Goal: Task Accomplishment & Management: Manage account settings

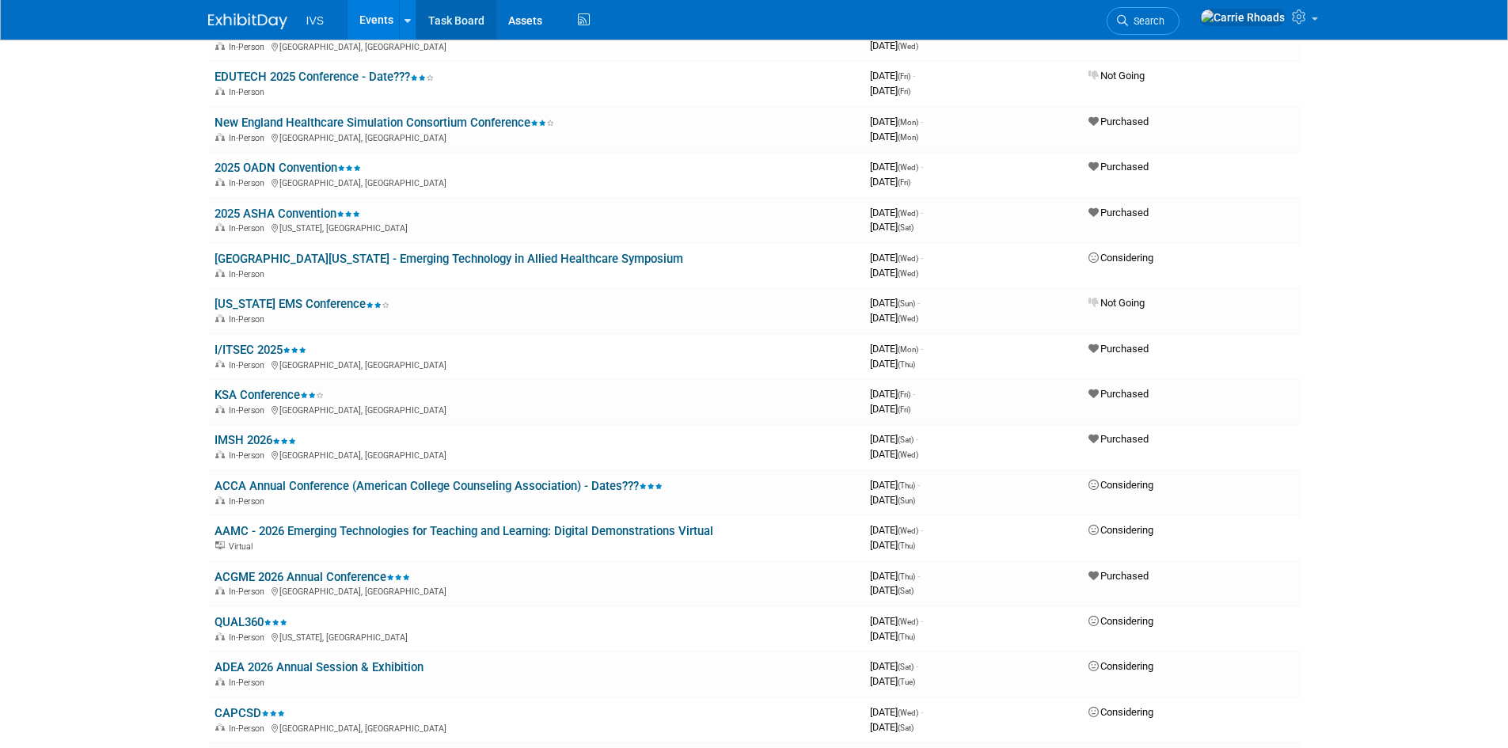
click at [460, 26] on link "Task Board" at bounding box center [457, 20] width 80 height 40
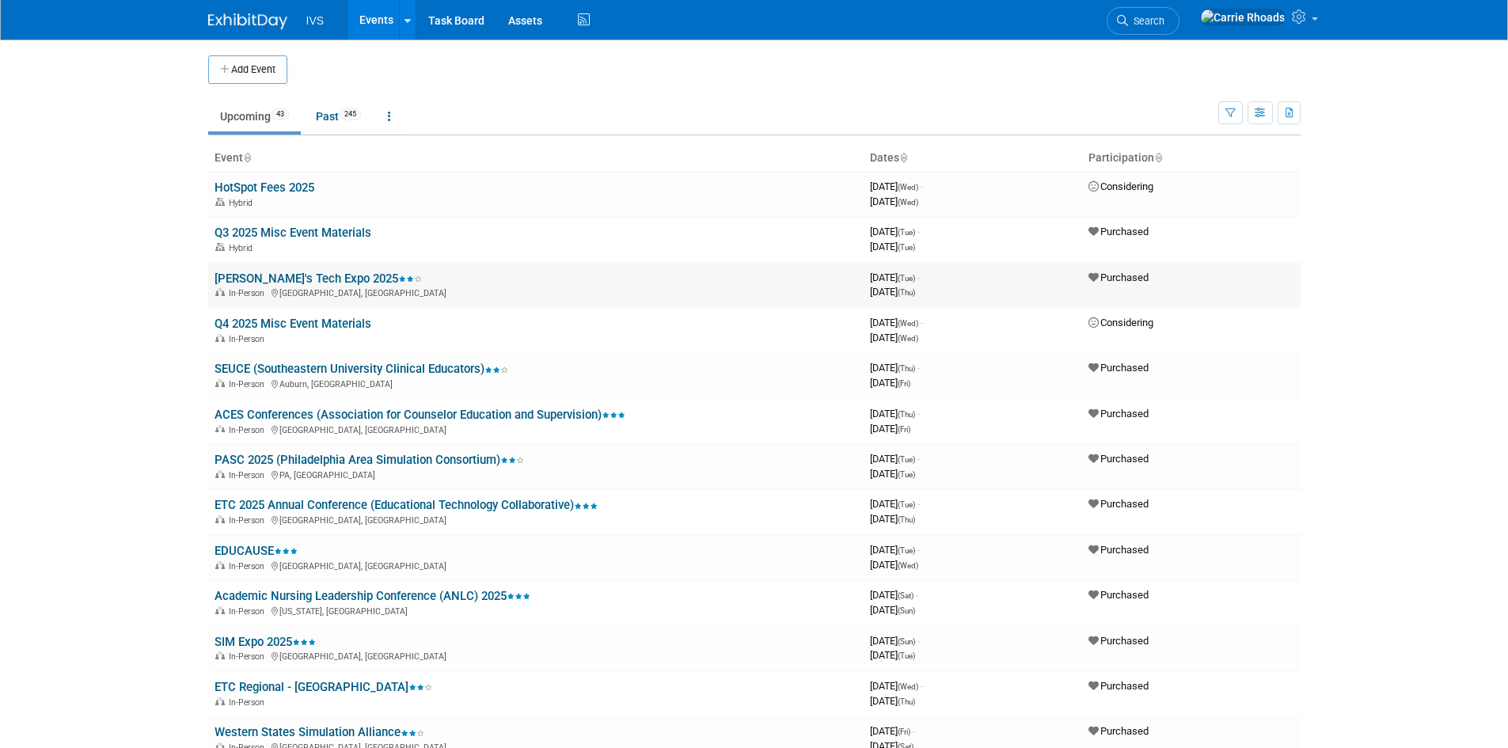
click at [251, 272] on link "[PERSON_NAME]'s Tech Expo 2025" at bounding box center [318, 279] width 207 height 14
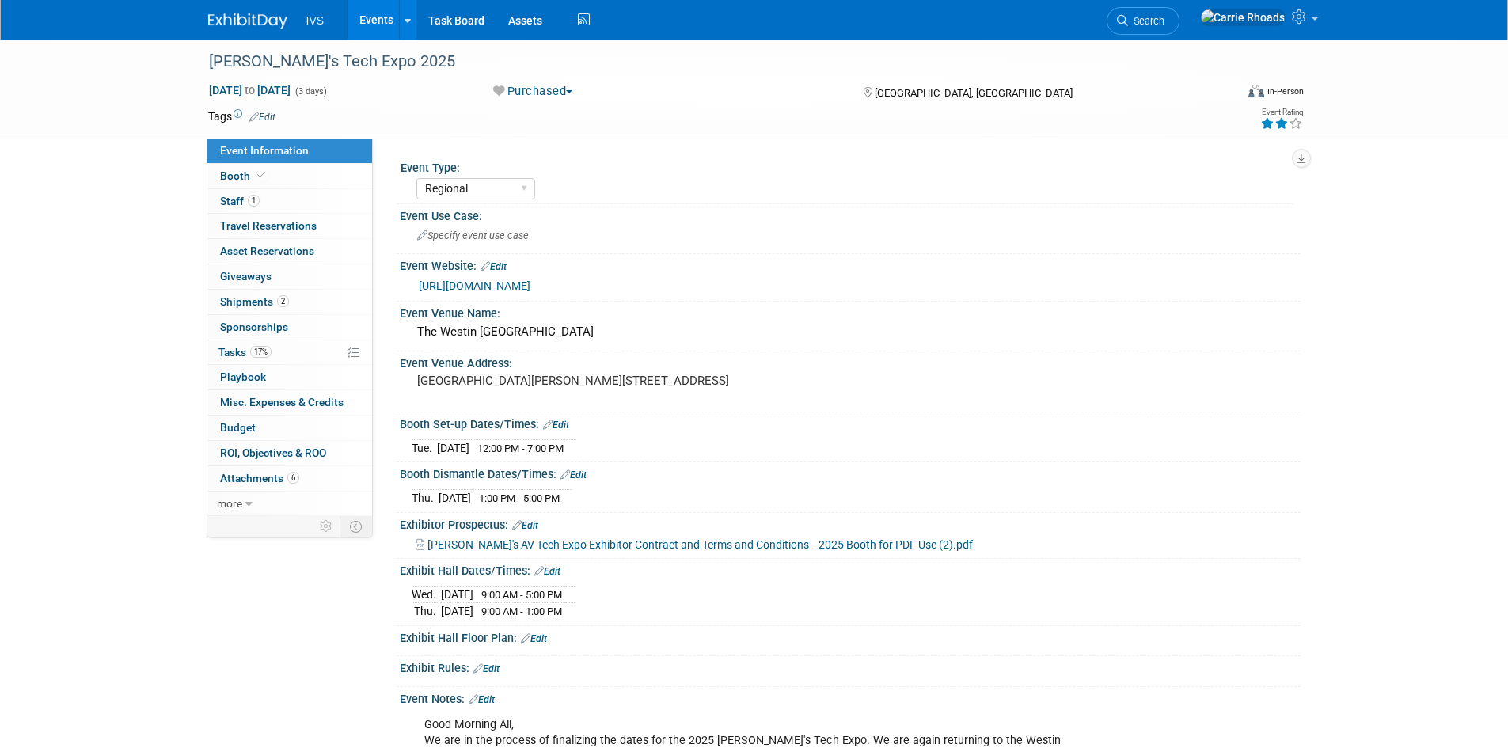
select select "Regional"
click at [252, 503] on link "more" at bounding box center [289, 504] width 165 height 25
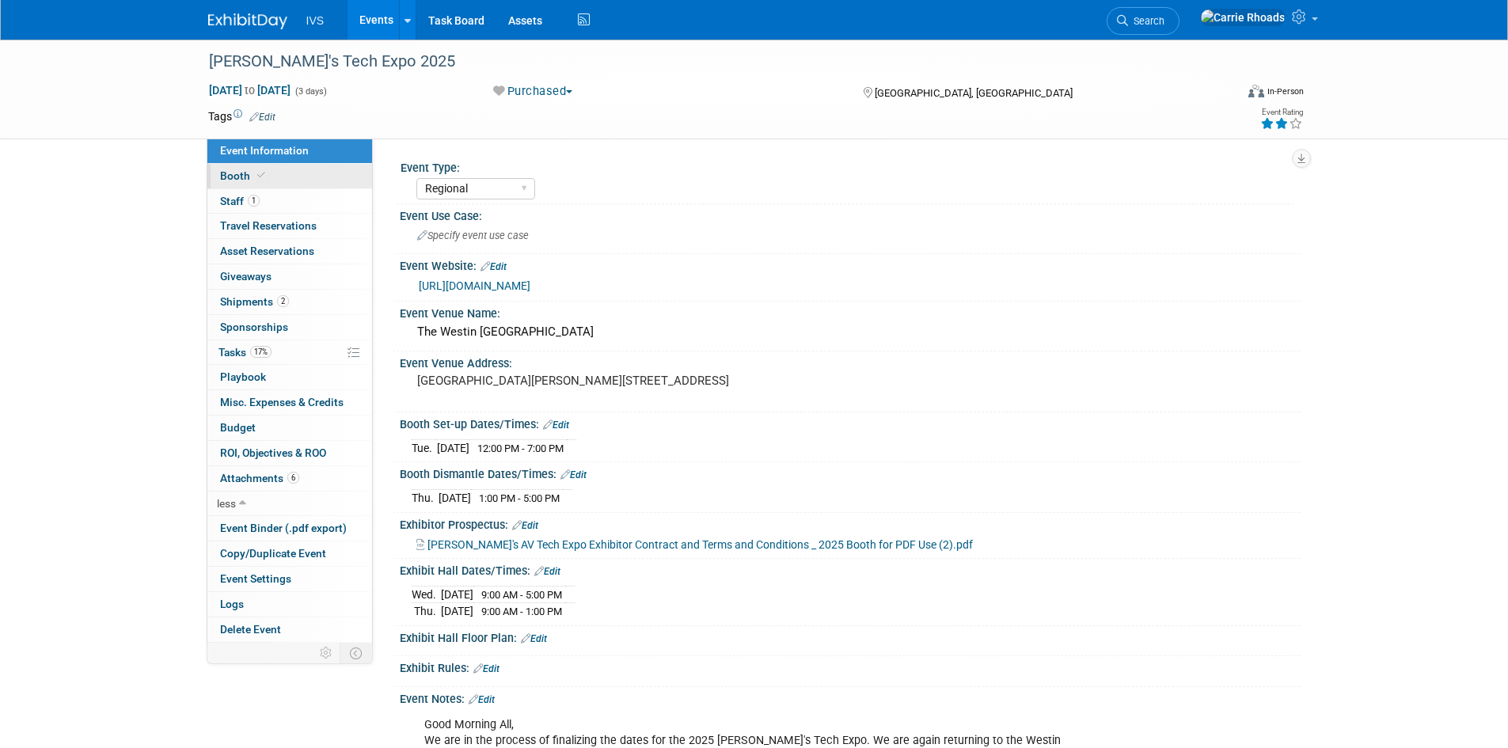
click at [245, 169] on link "Booth" at bounding box center [289, 176] width 165 height 25
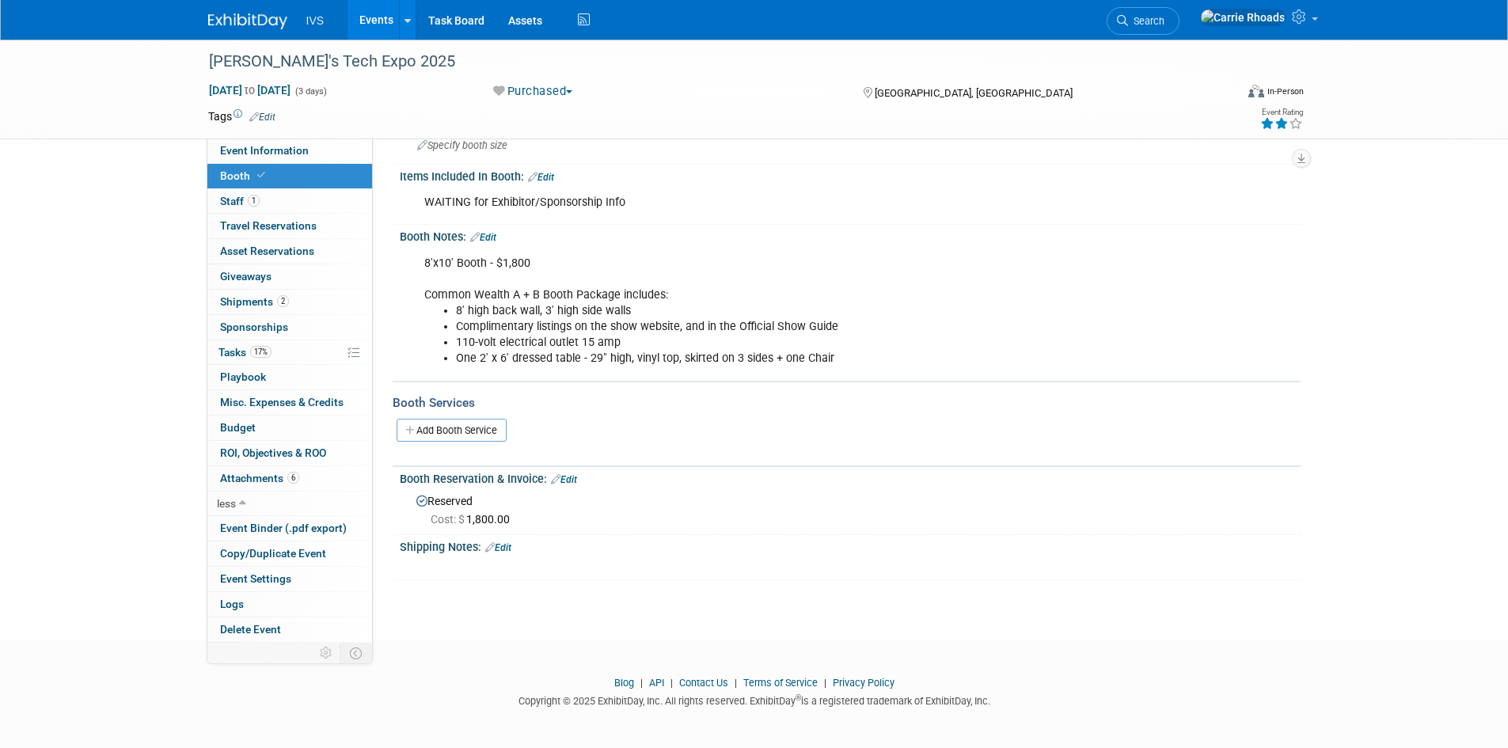
scroll to position [93, 0]
click at [283, 454] on span "ROI, Objectives & ROO 0" at bounding box center [273, 453] width 106 height 13
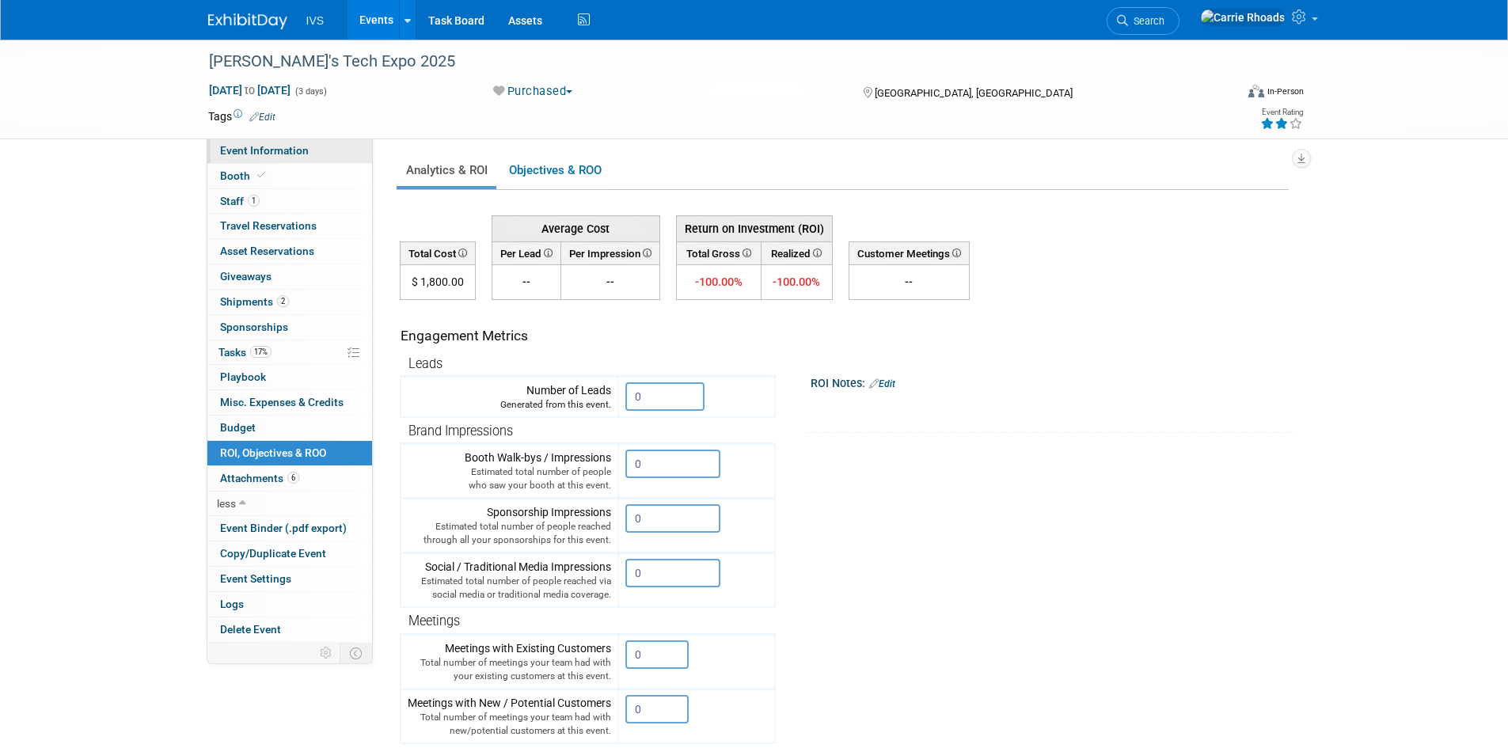
click at [268, 140] on link "Event Information" at bounding box center [289, 151] width 165 height 25
select select "Regional"
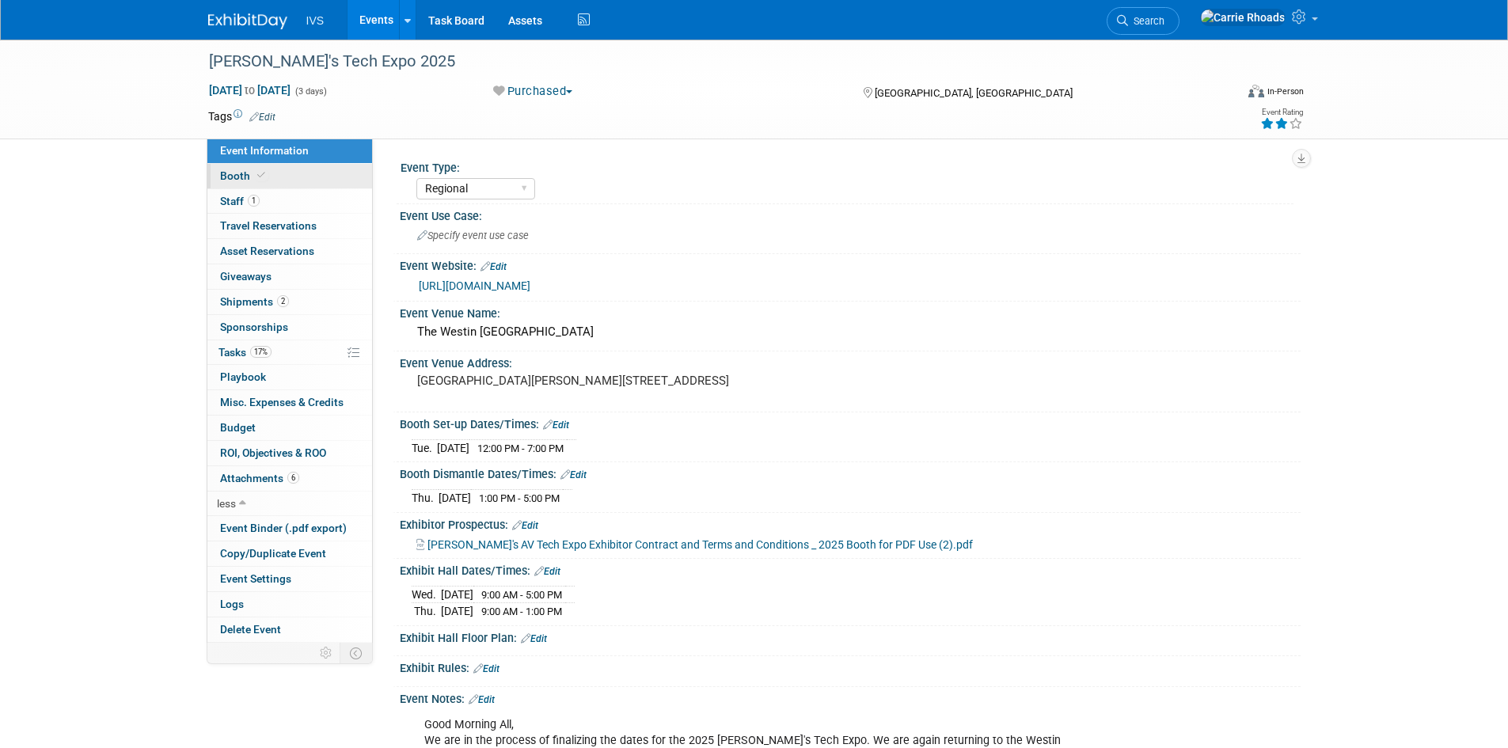
click at [232, 172] on span "Booth" at bounding box center [244, 175] width 48 height 13
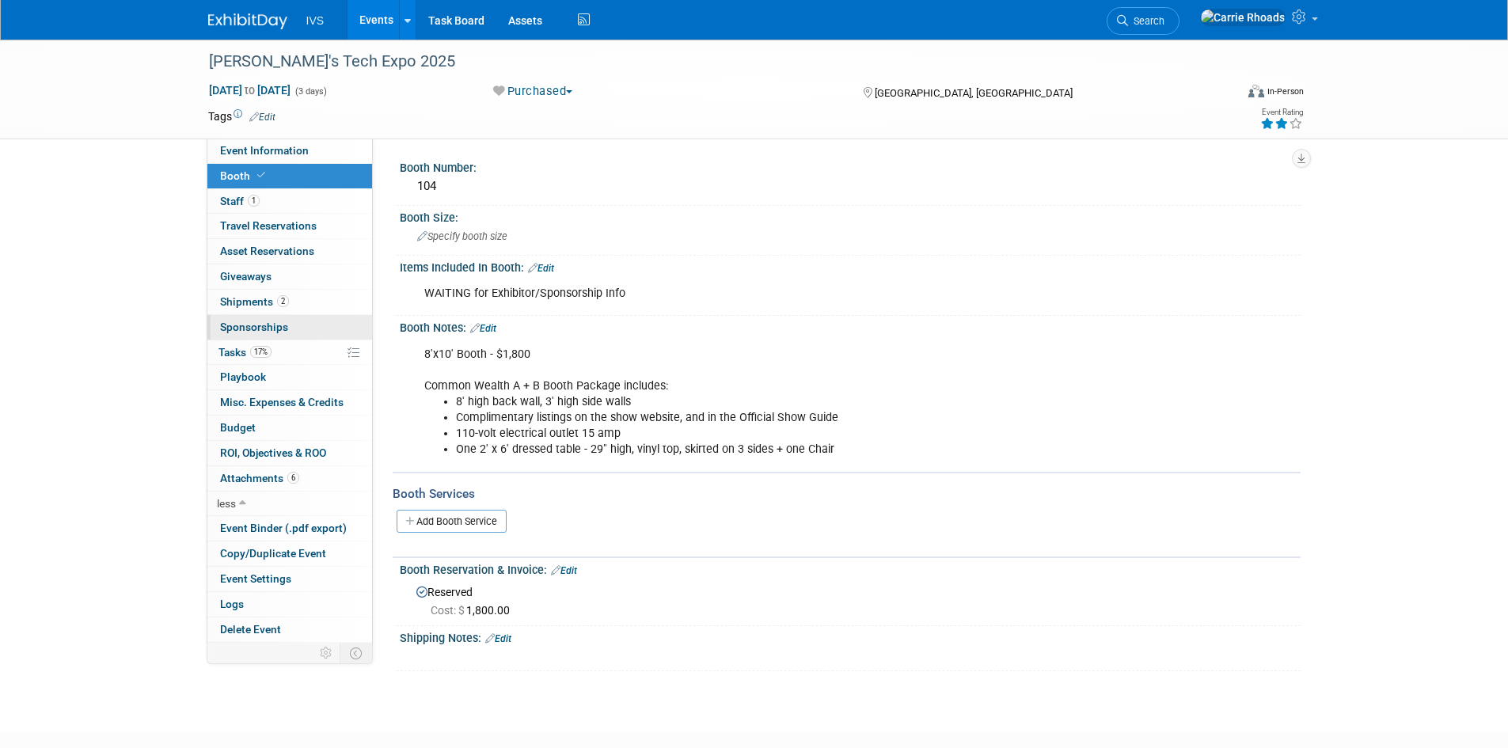
click at [264, 329] on span "Sponsorships 0" at bounding box center [254, 327] width 68 height 13
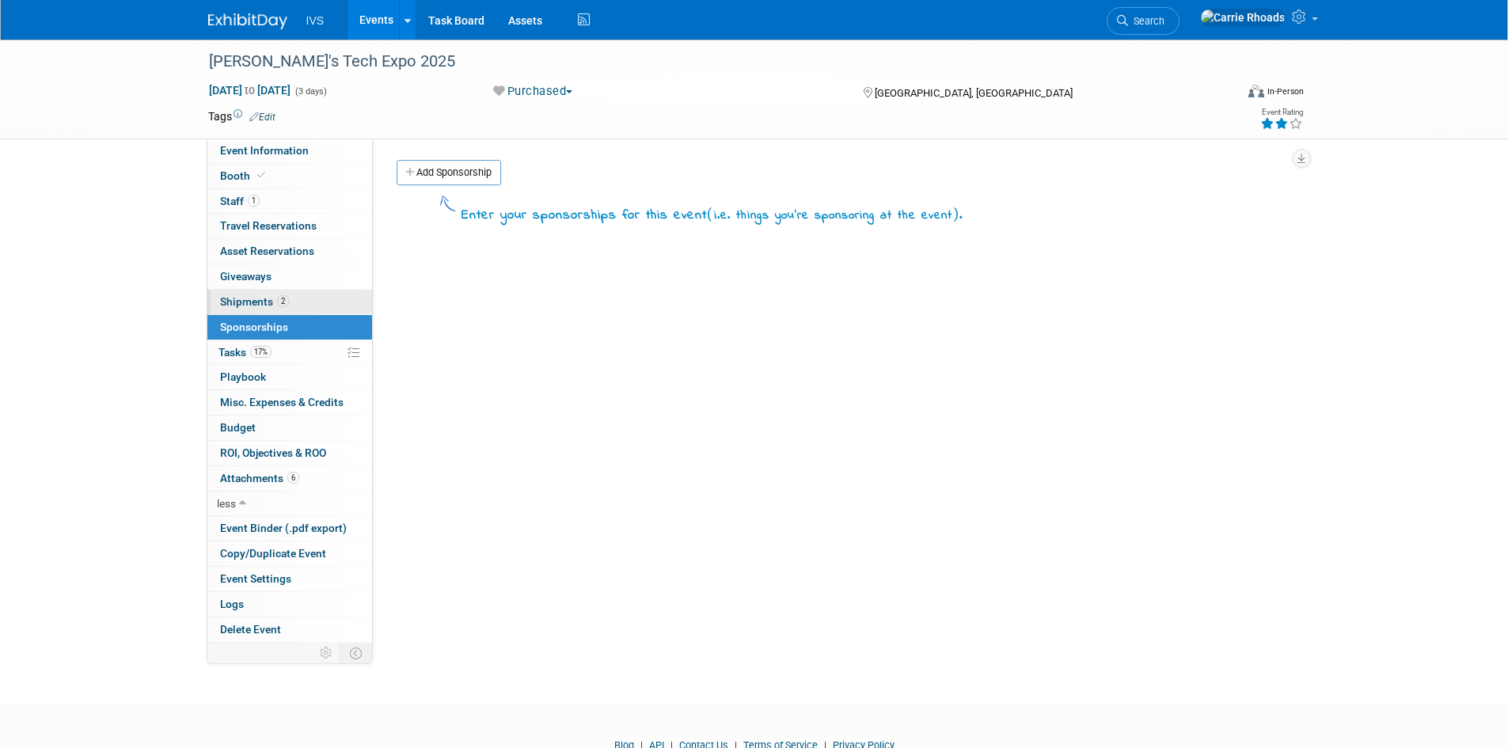
click at [244, 299] on span "Shipments 2" at bounding box center [254, 301] width 69 height 13
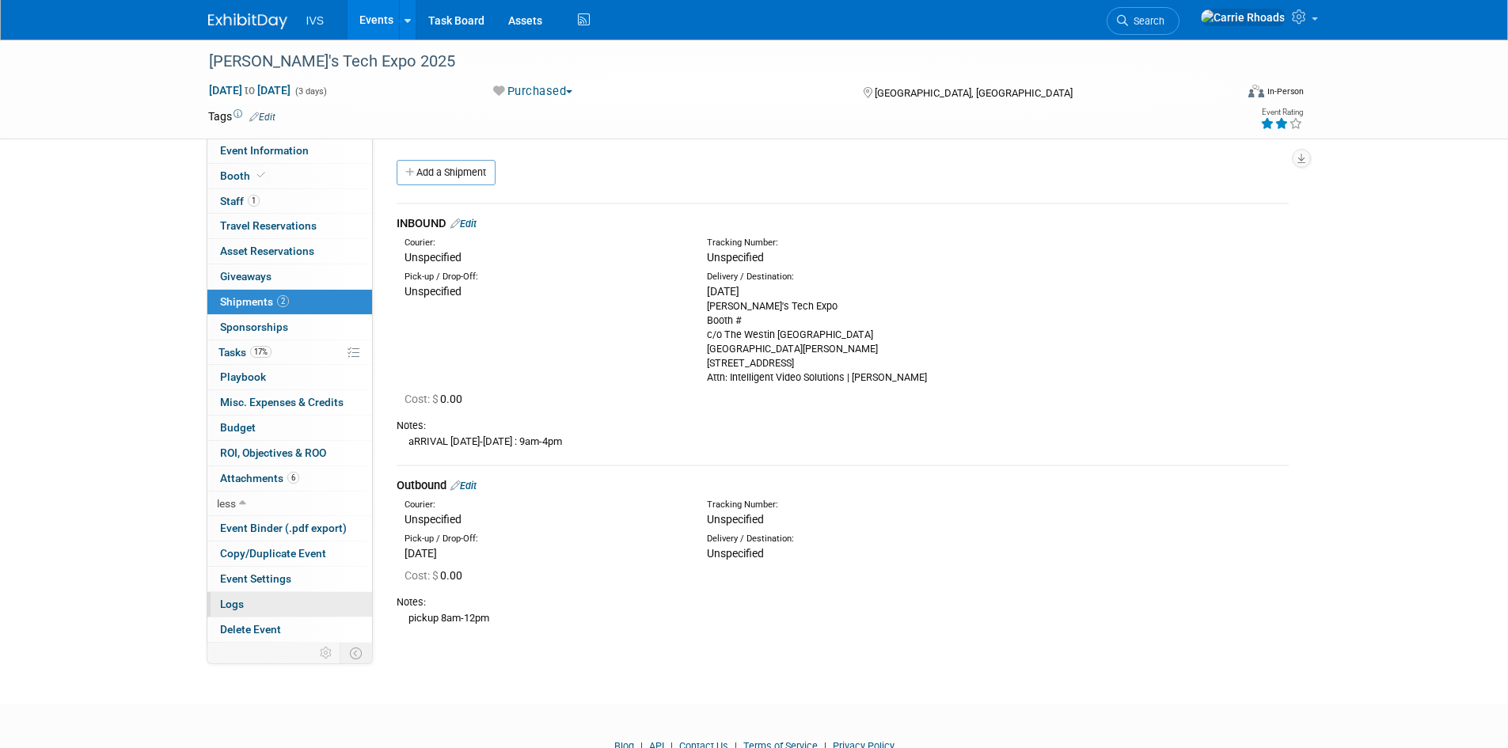
click at [231, 606] on span "Logs" at bounding box center [232, 604] width 24 height 13
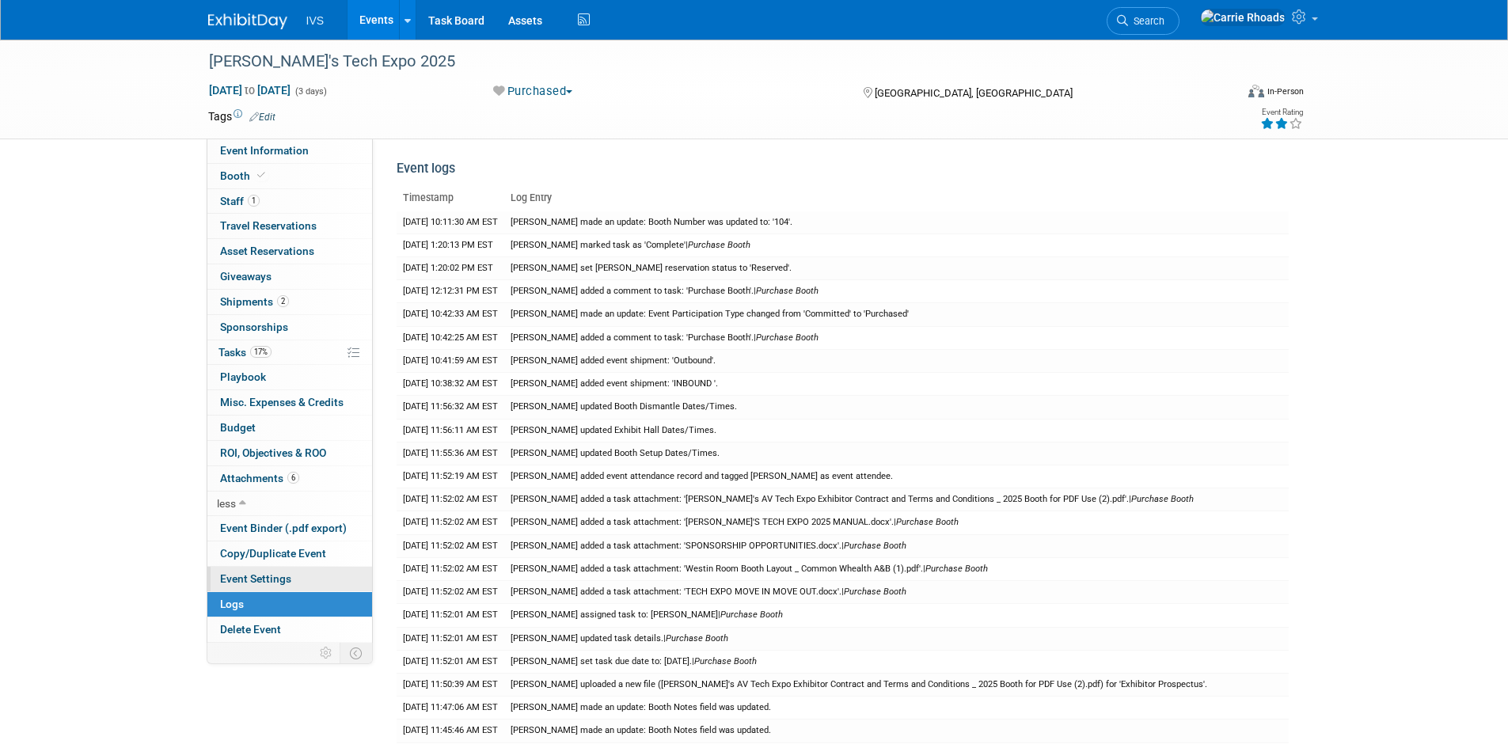
click at [261, 580] on span "Event Settings" at bounding box center [255, 578] width 71 height 13
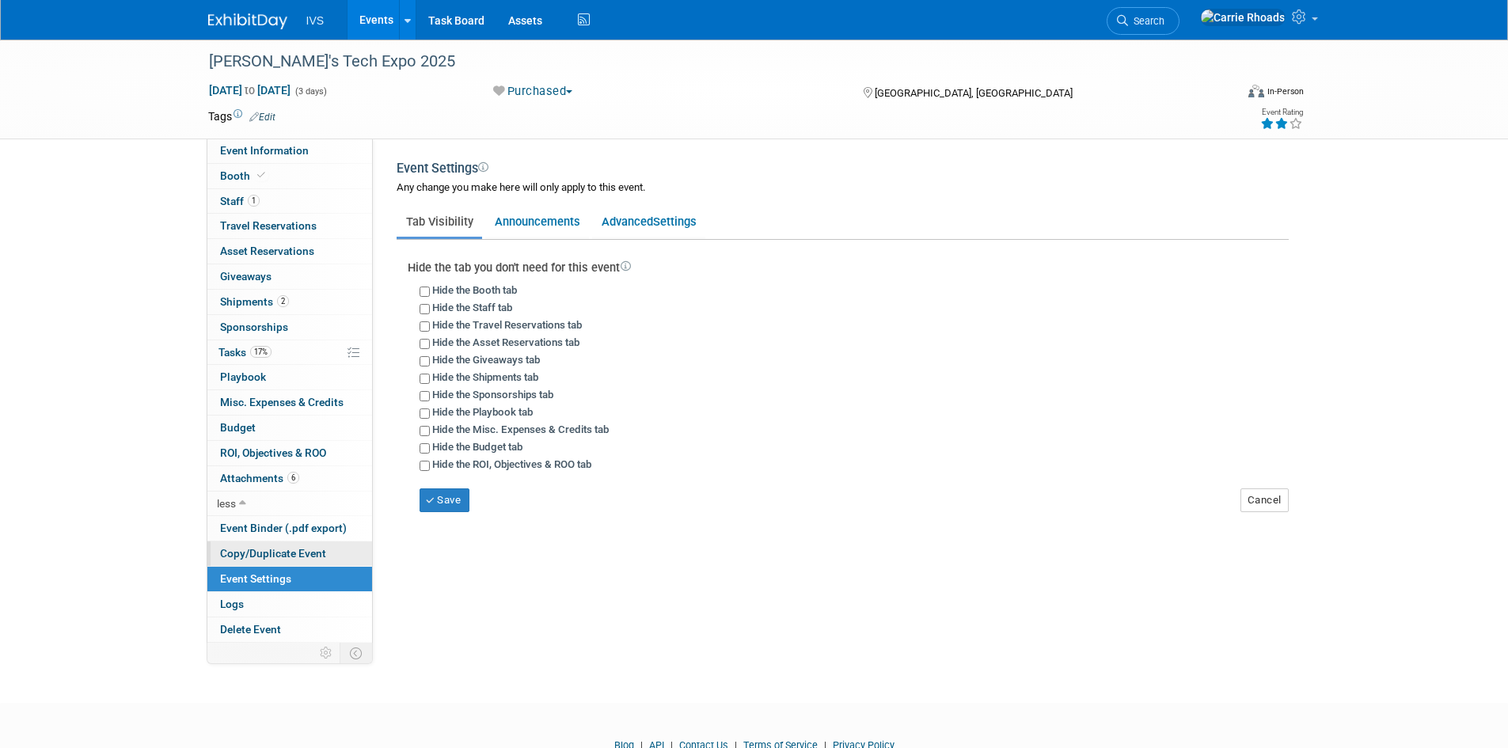
click at [280, 551] on span "Copy/Duplicate Event" at bounding box center [273, 553] width 106 height 13
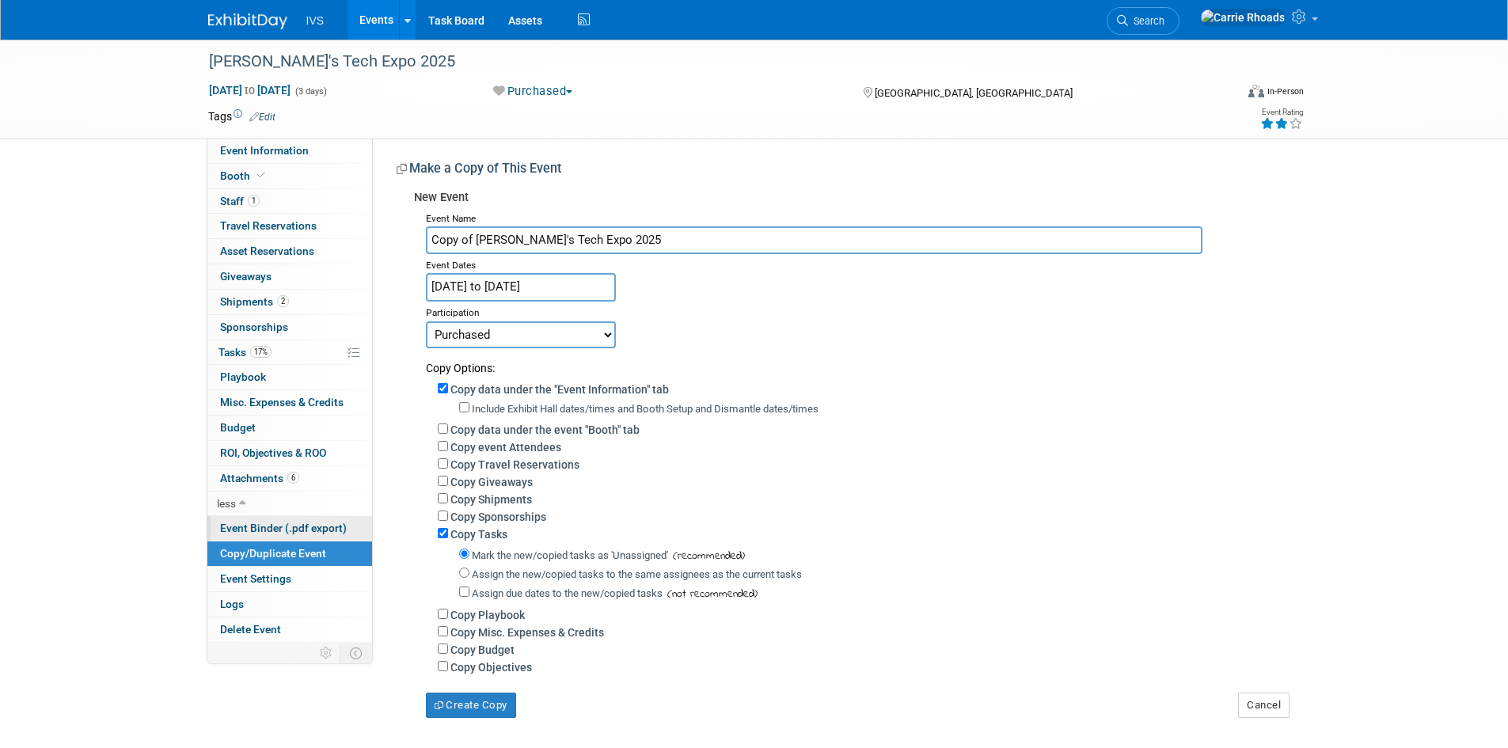
click at [280, 534] on span "Event Binder (.pdf export)" at bounding box center [283, 528] width 127 height 13
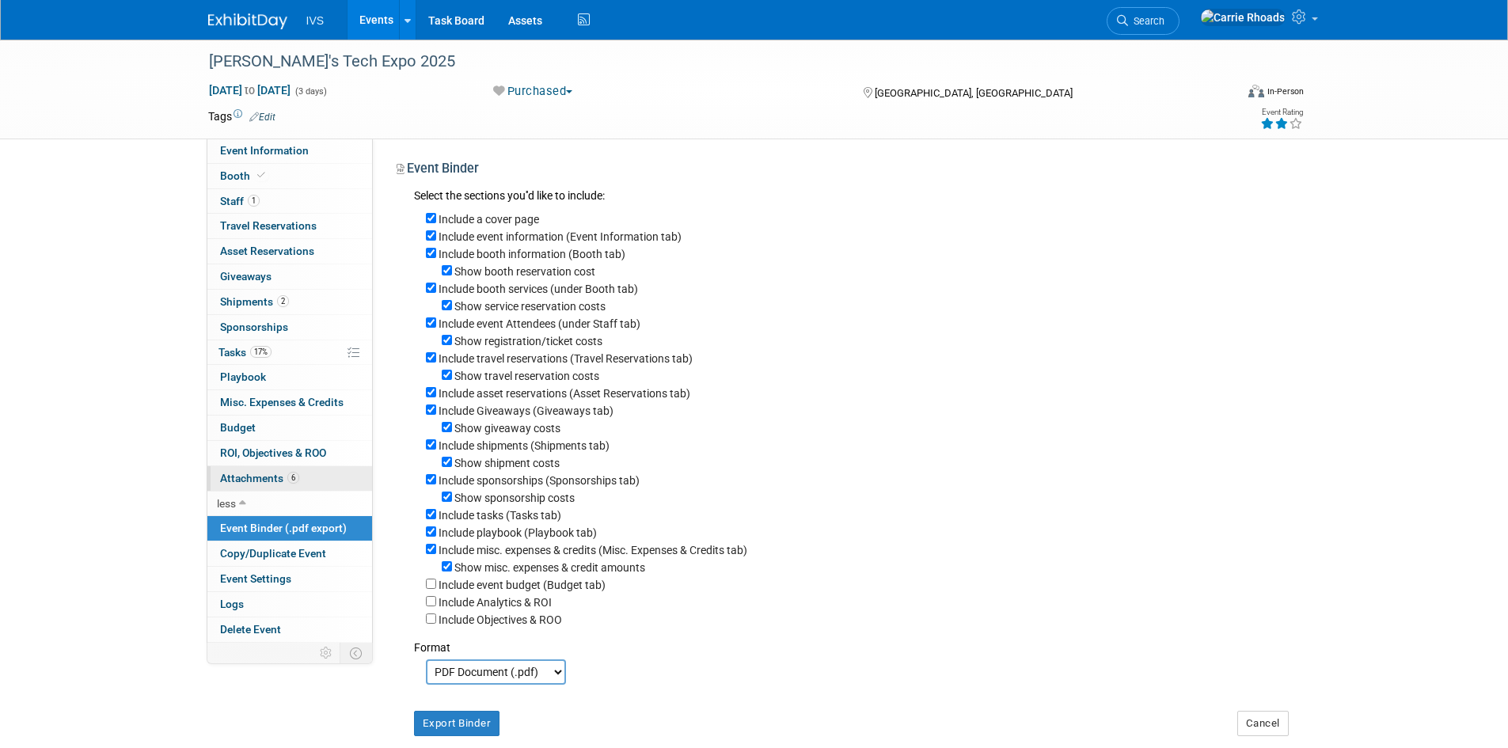
click at [268, 481] on span "Attachments 6" at bounding box center [259, 478] width 79 height 13
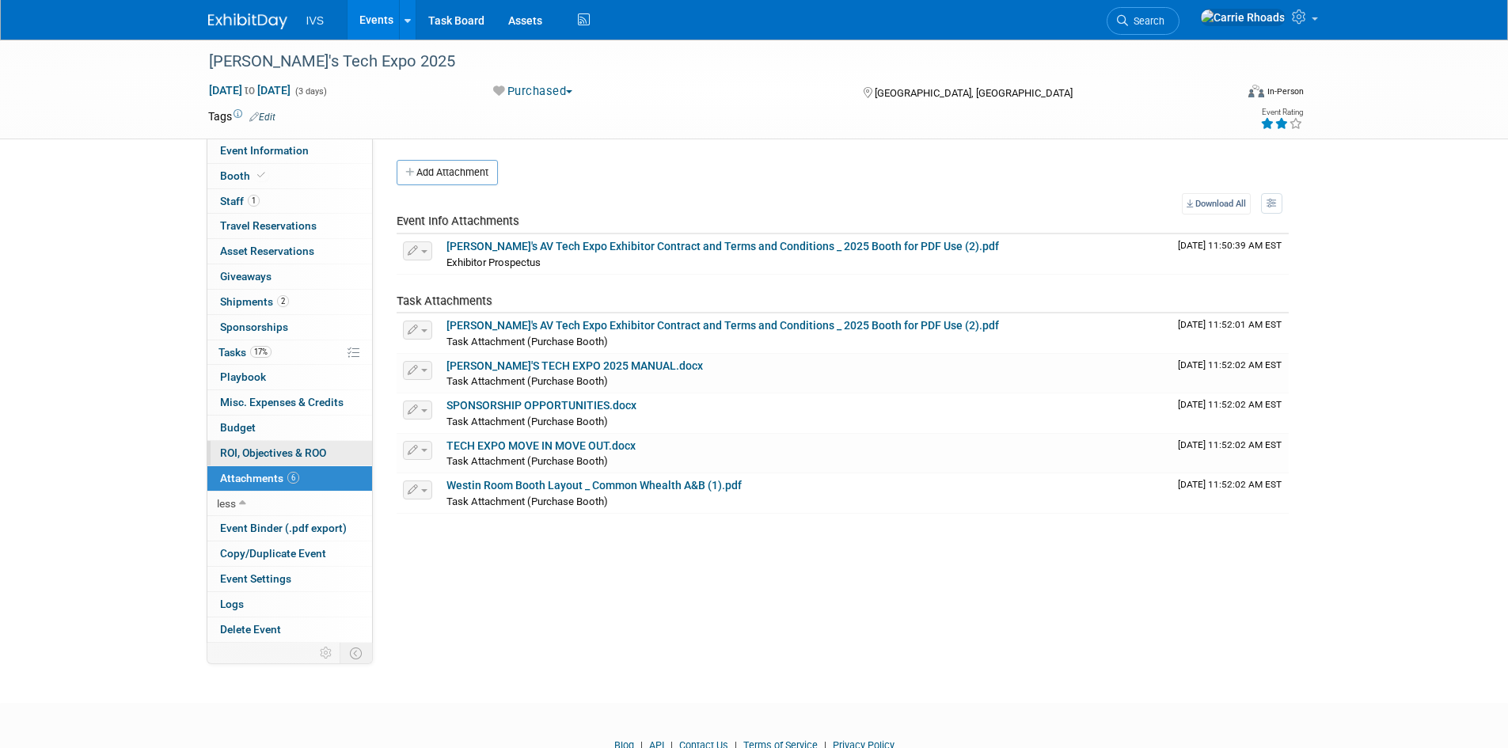
click at [259, 451] on span "ROI, Objectives & ROO 0" at bounding box center [273, 453] width 106 height 13
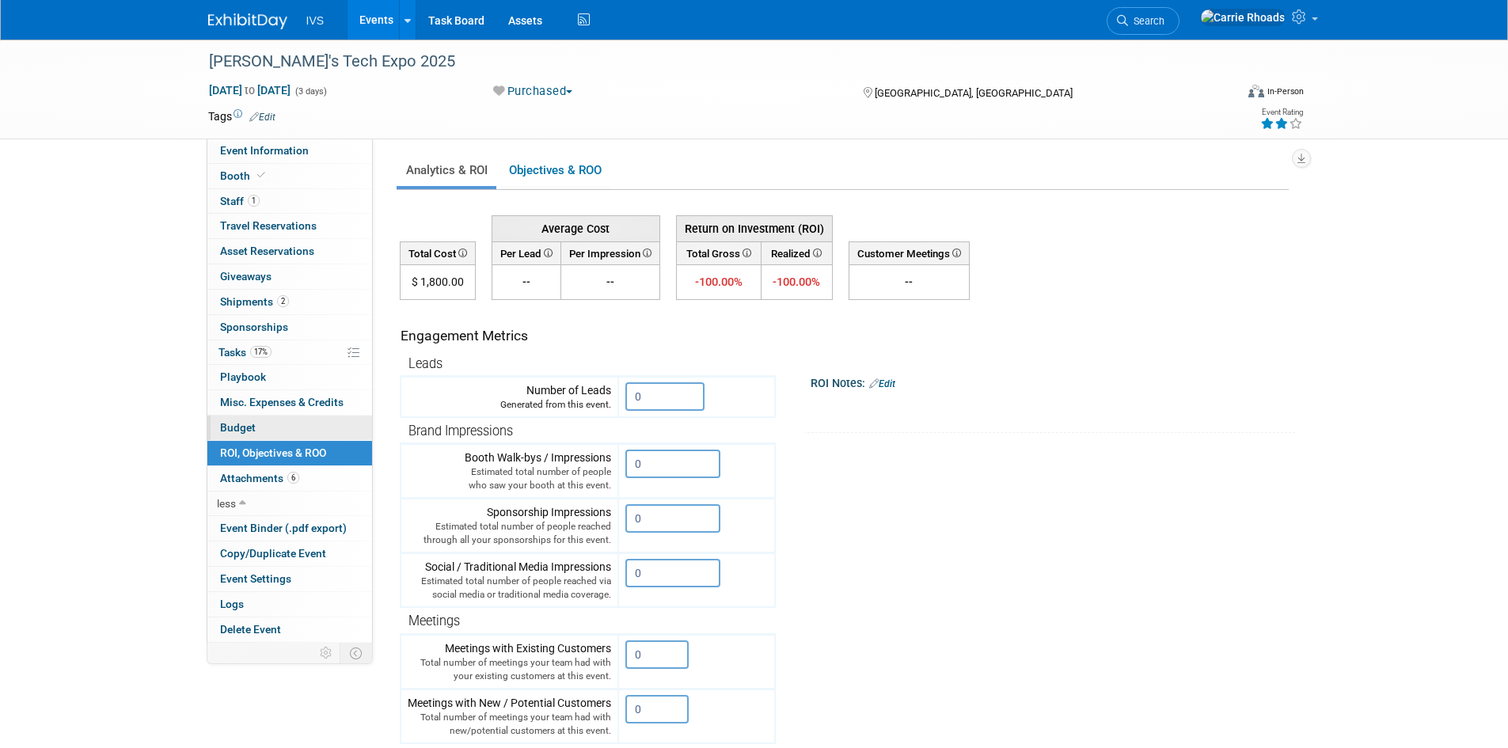
click at [248, 432] on span "Budget" at bounding box center [238, 427] width 36 height 13
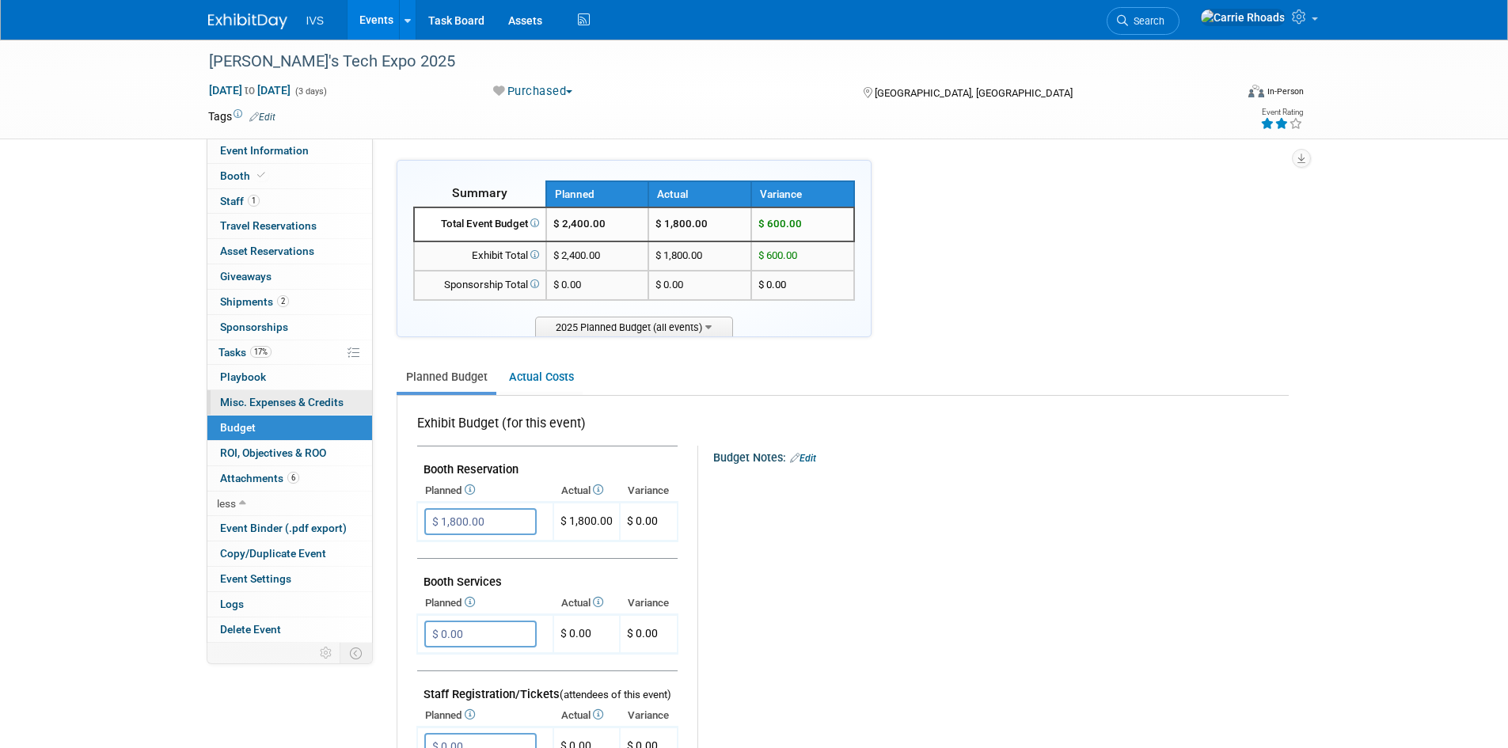
click at [256, 403] on span "Misc. Expenses & Credits 0" at bounding box center [282, 402] width 124 height 13
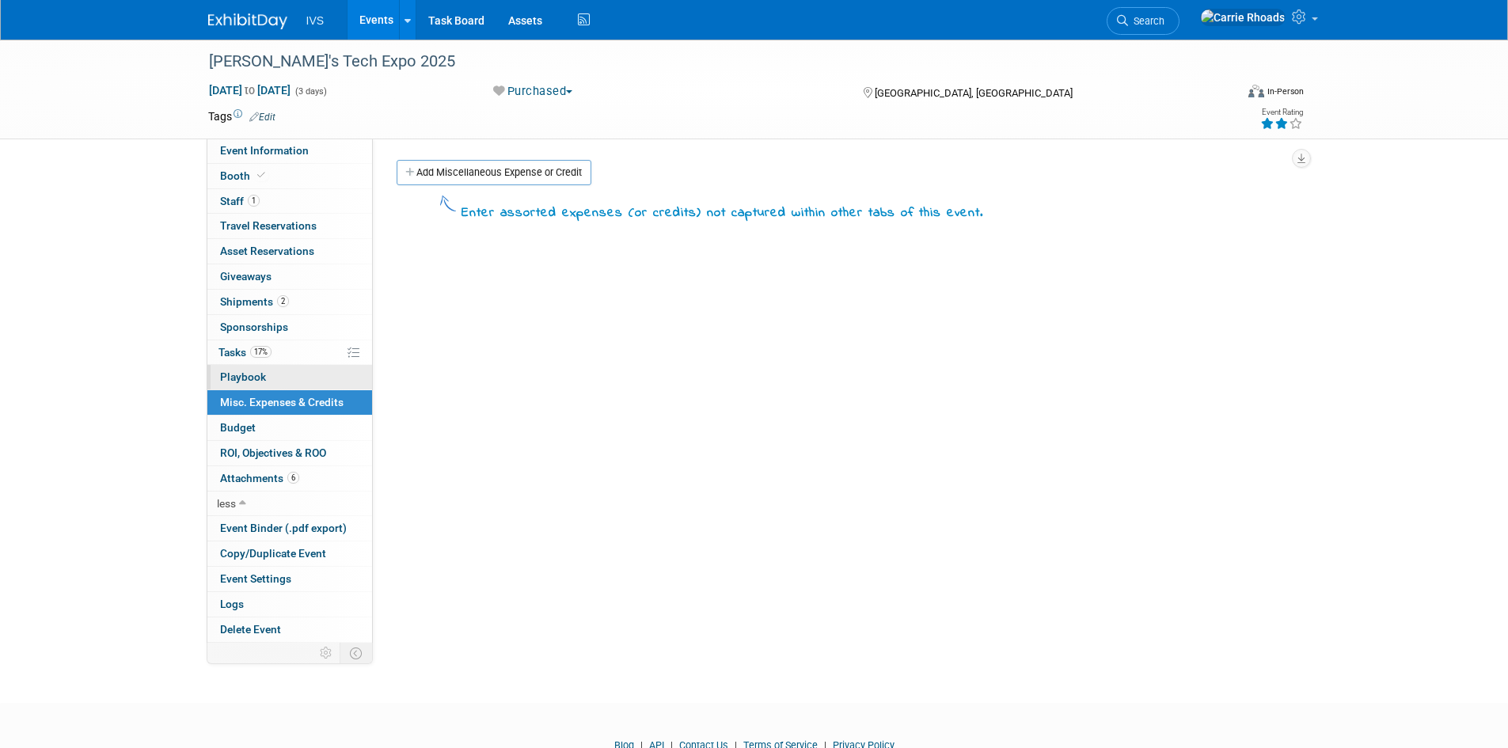
click at [255, 375] on span "Playbook 0" at bounding box center [243, 377] width 46 height 13
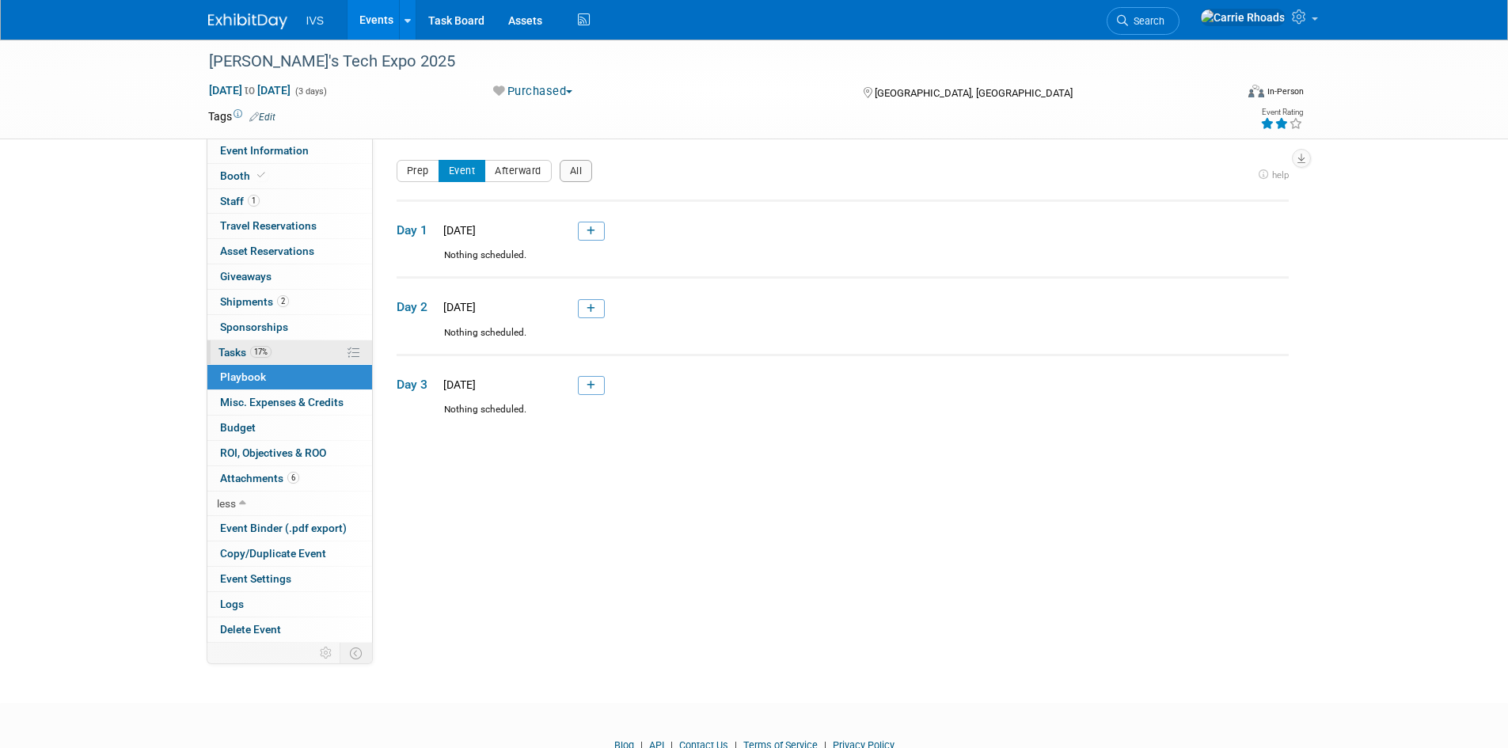
click at [239, 348] on span "Tasks 17%" at bounding box center [245, 352] width 53 height 13
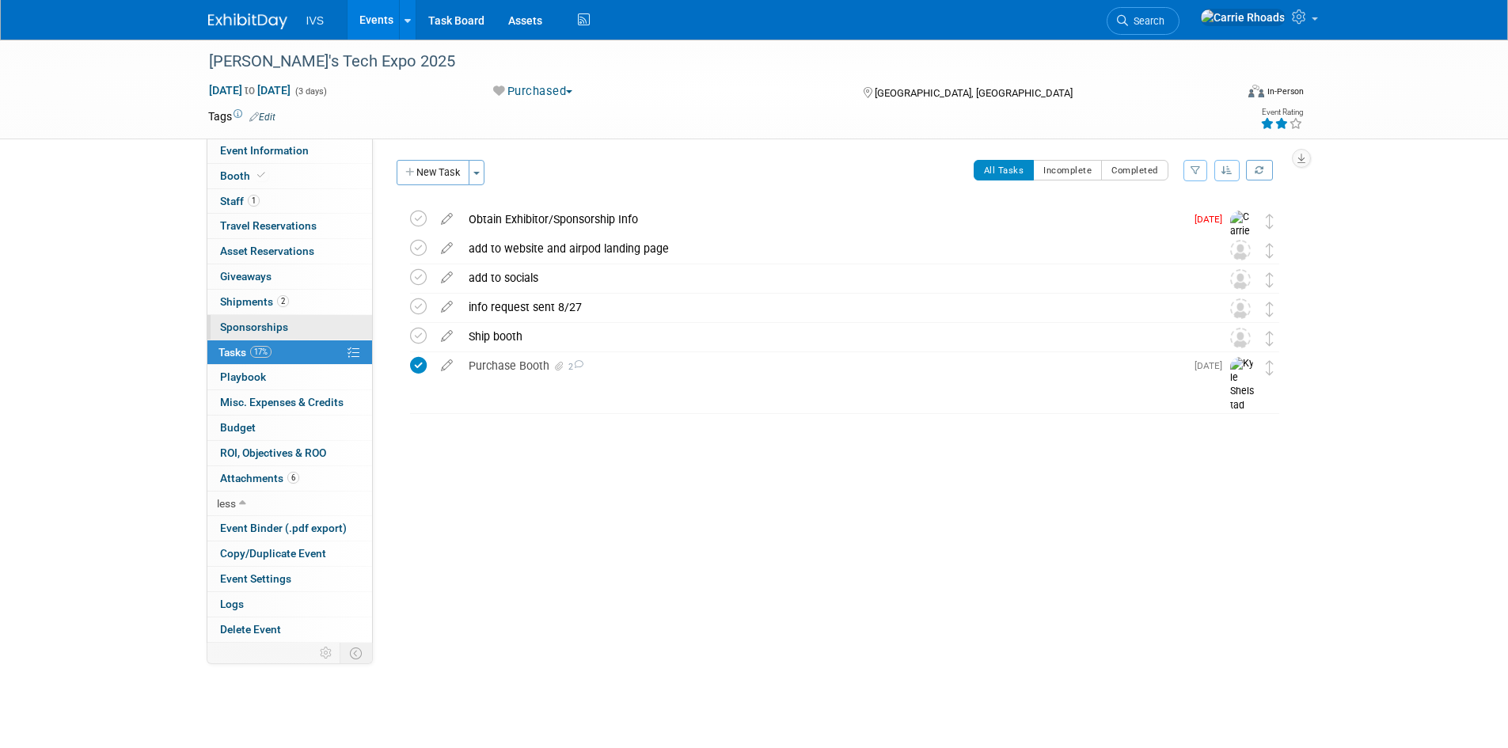
click at [242, 321] on span "Sponsorships 0" at bounding box center [254, 327] width 68 height 13
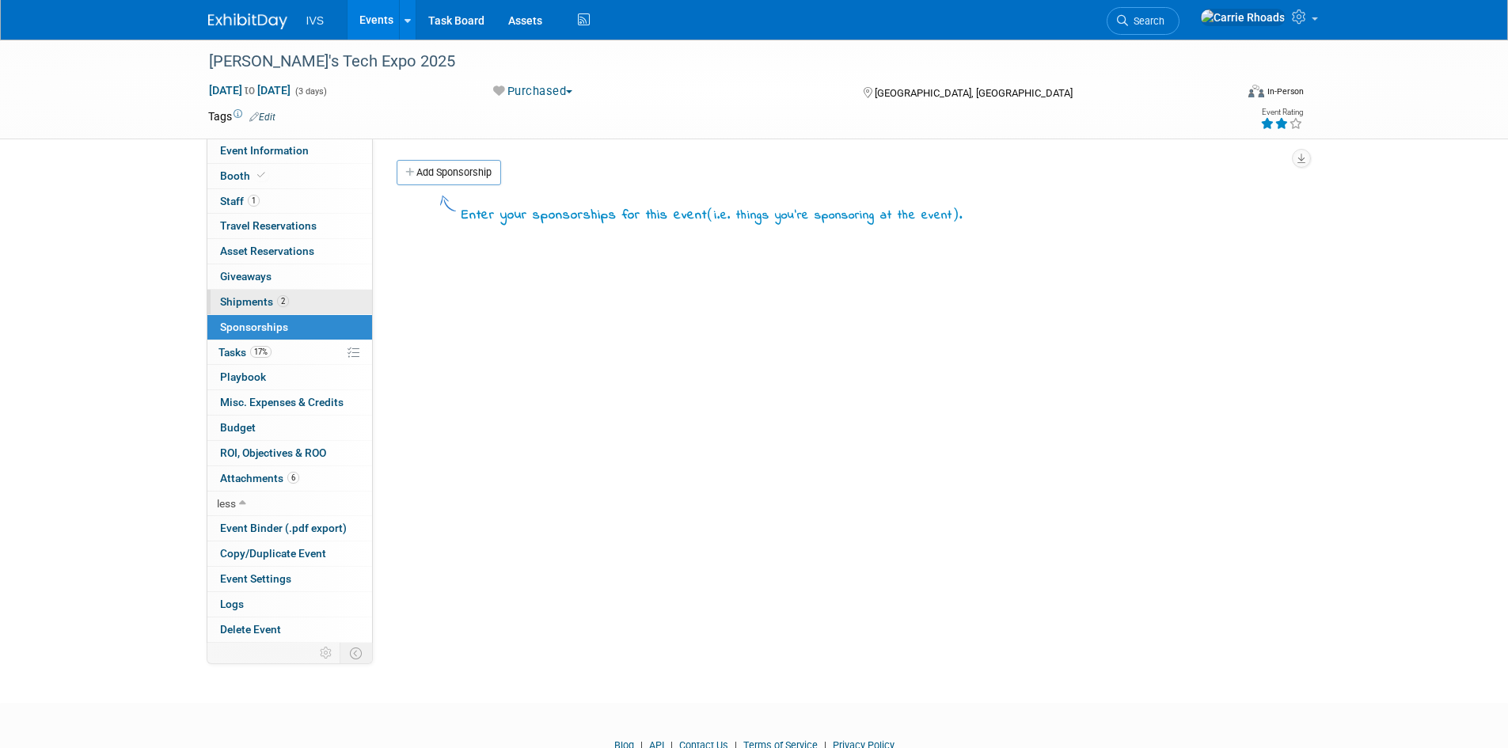
click at [248, 299] on span "Shipments 2" at bounding box center [254, 301] width 69 height 13
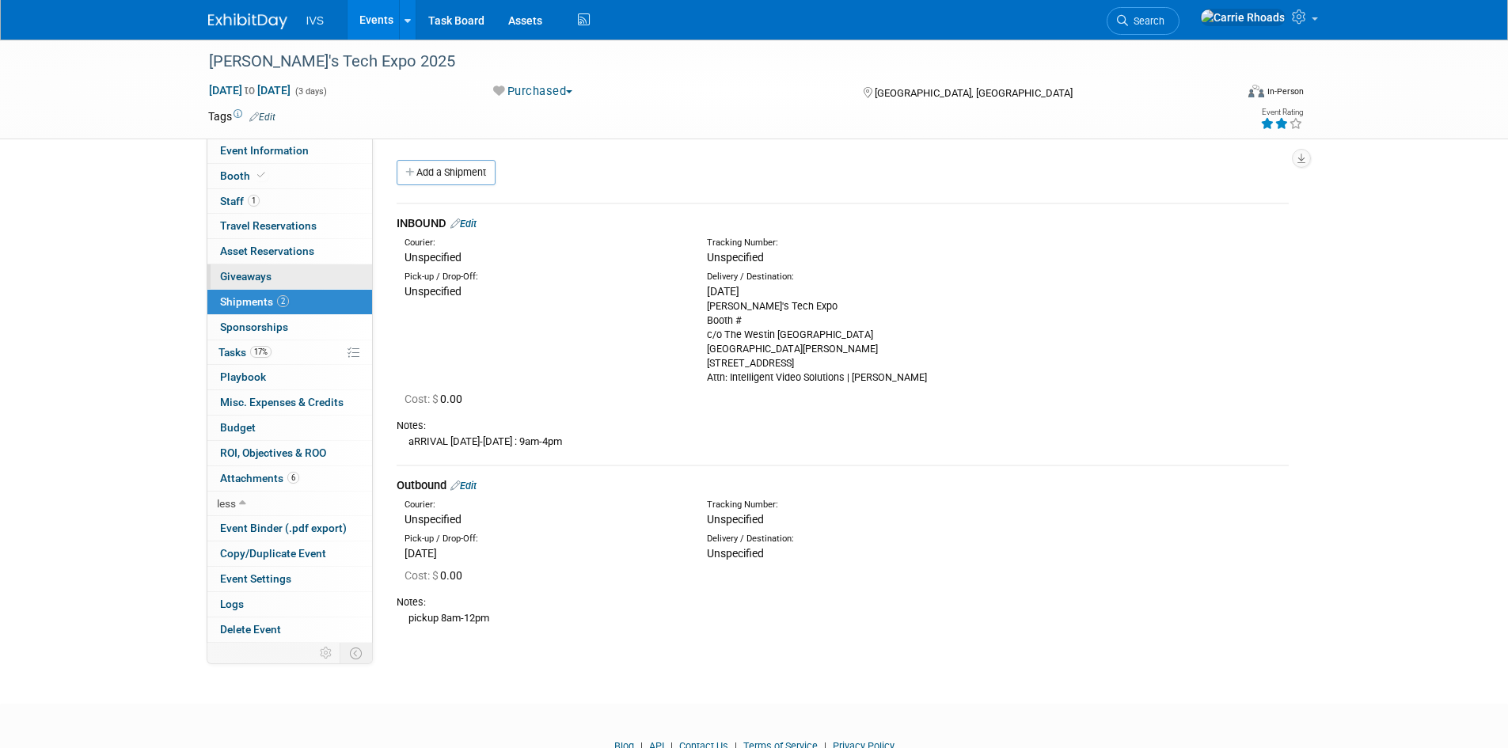
click at [249, 279] on span "Giveaways 0" at bounding box center [245, 276] width 51 height 13
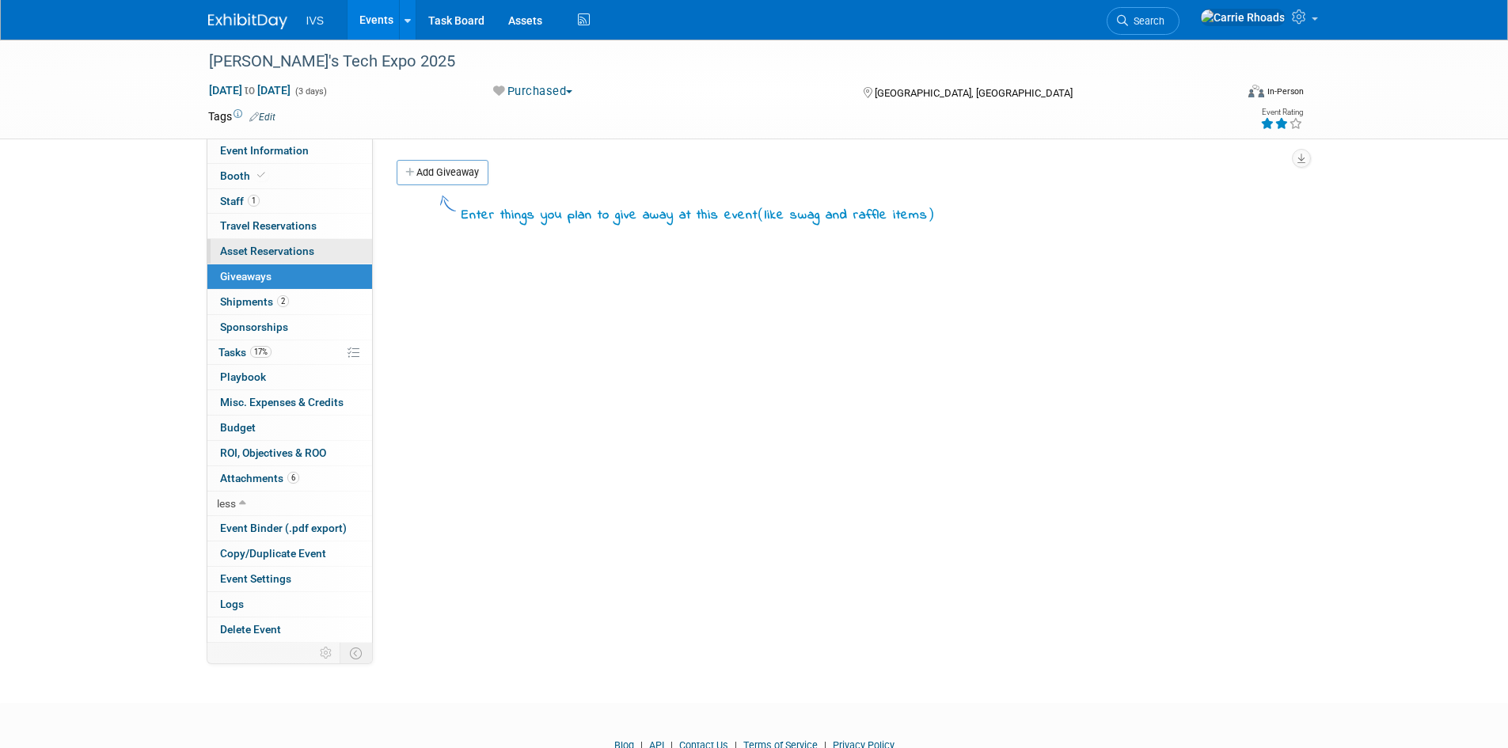
click at [261, 249] on span "Asset Reservations 0" at bounding box center [267, 251] width 94 height 13
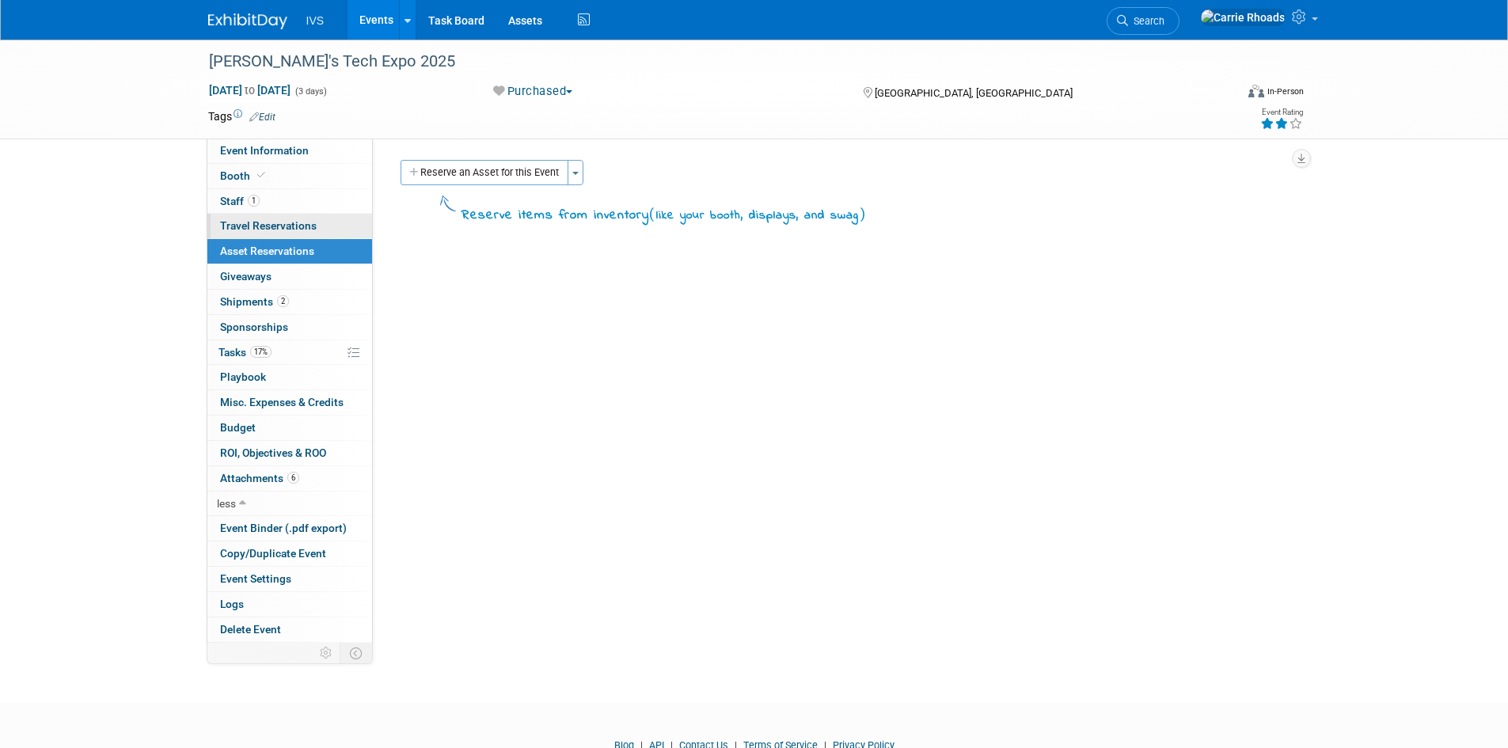
click at [272, 230] on span "Travel Reservations 0" at bounding box center [268, 225] width 97 height 13
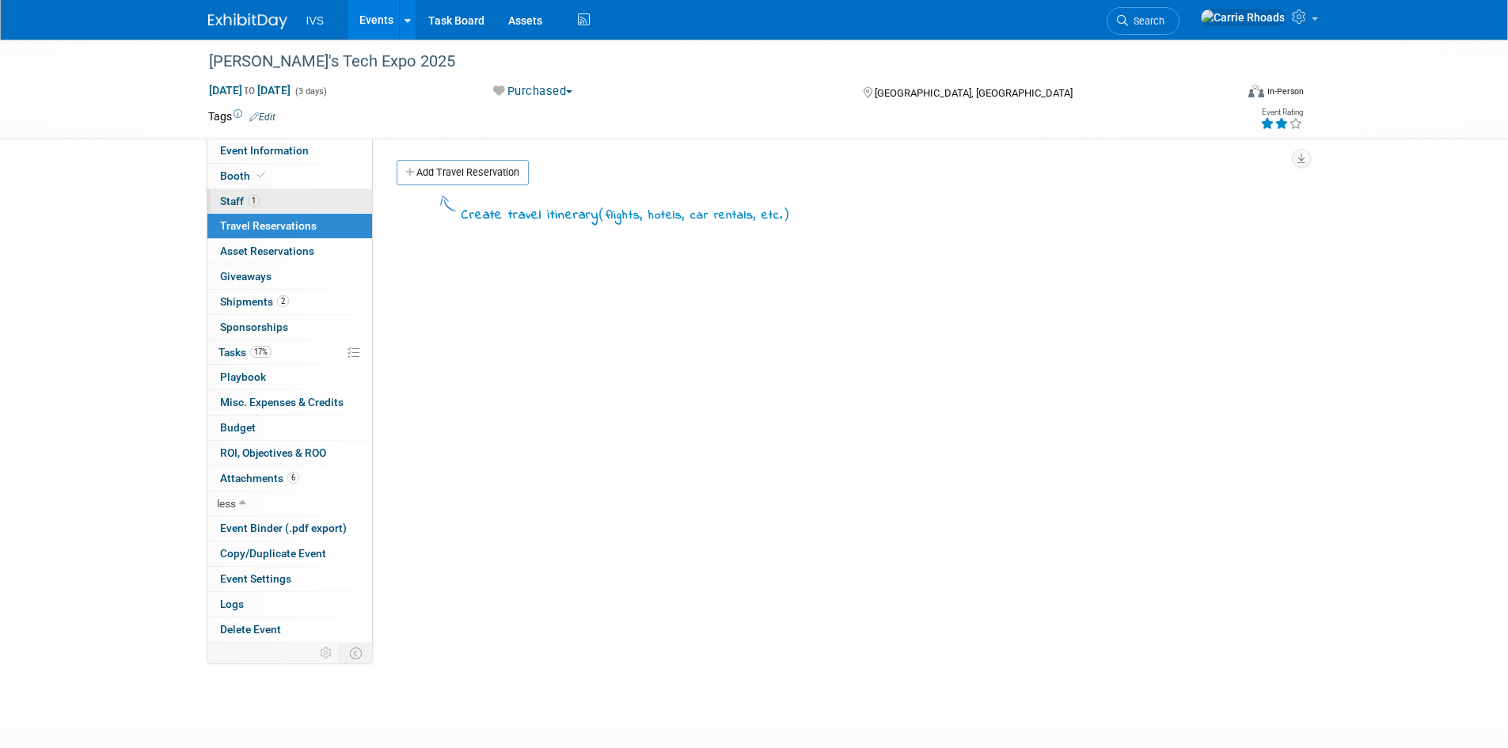
click at [230, 196] on span "Staff 1" at bounding box center [240, 201] width 40 height 13
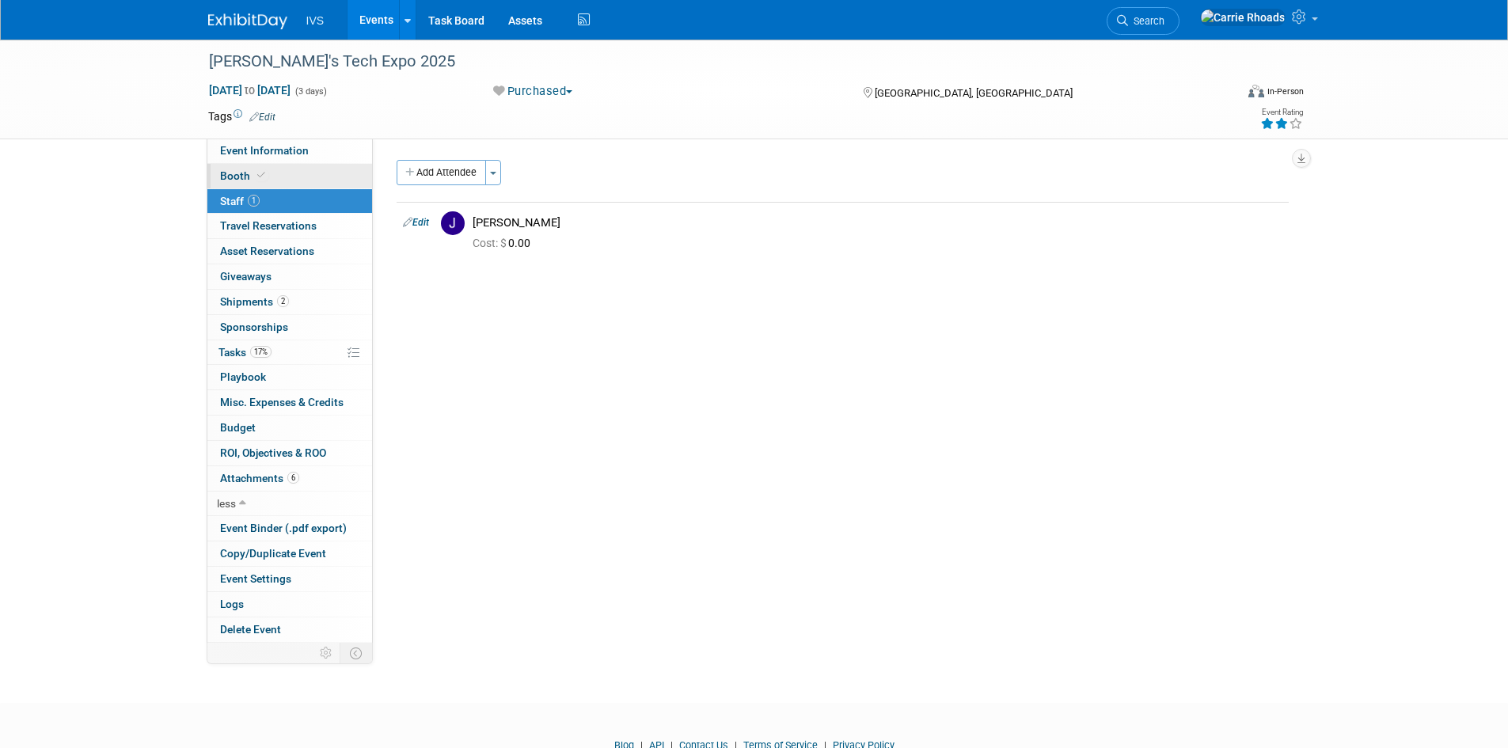
click at [226, 180] on span "Booth" at bounding box center [244, 175] width 48 height 13
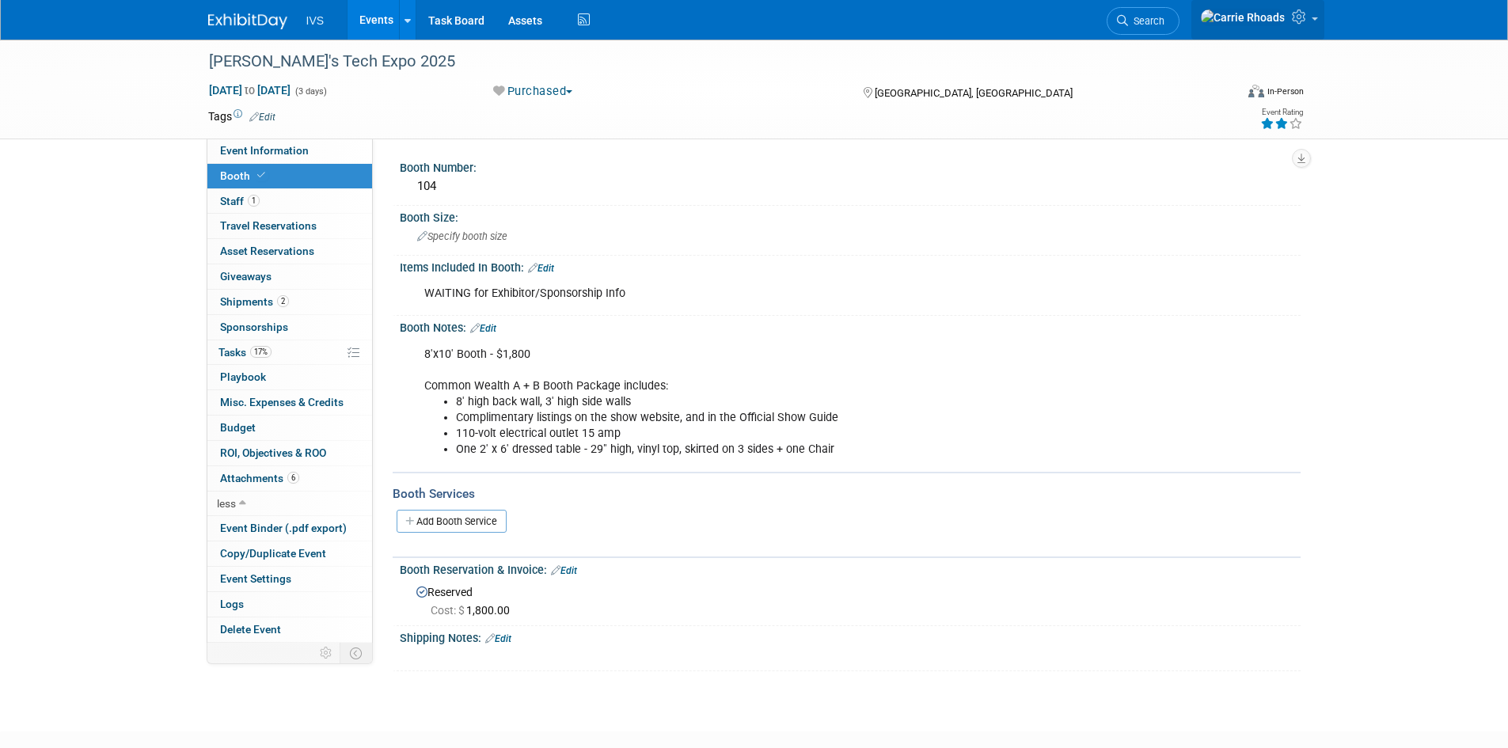
click at [1314, 18] on link at bounding box center [1258, 20] width 133 height 40
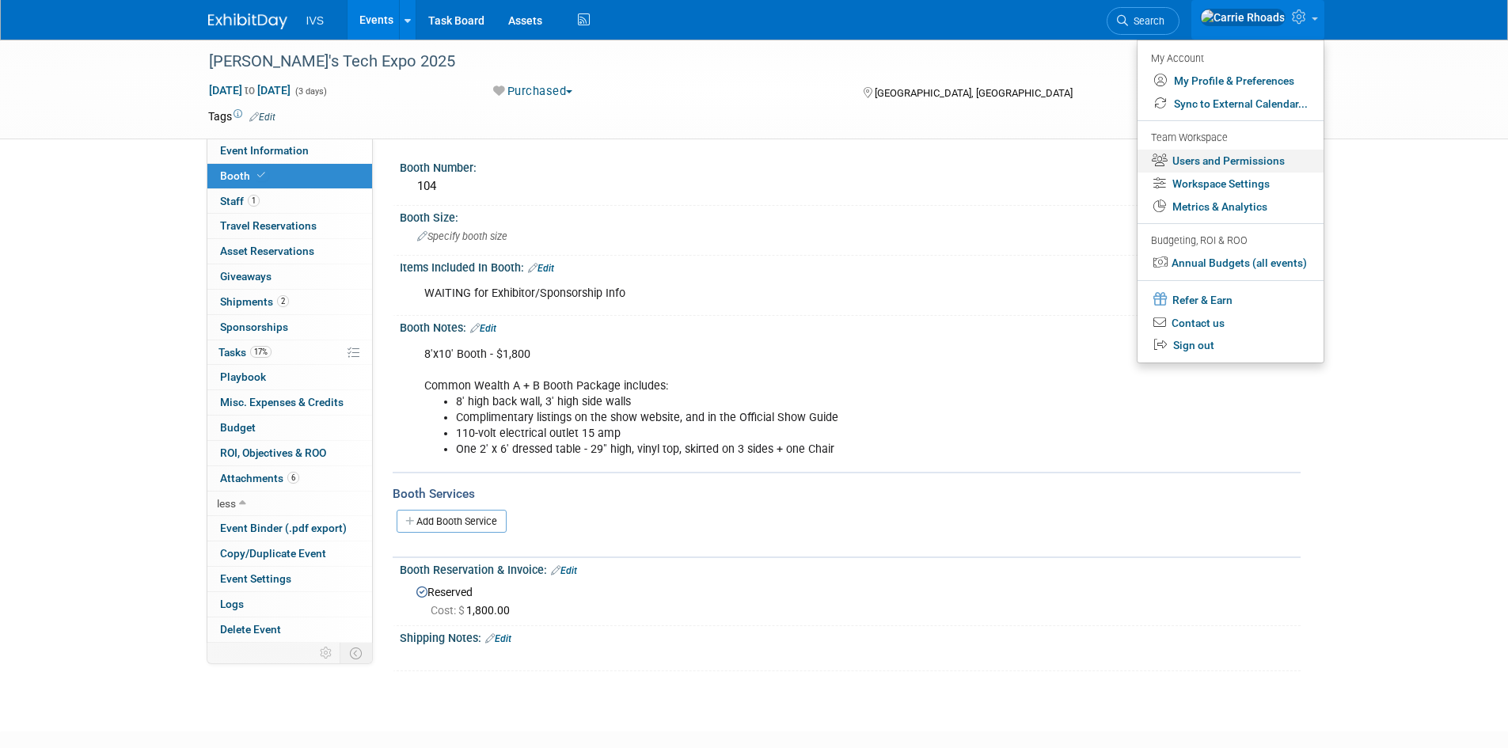
click at [1200, 154] on link "Users and Permissions" at bounding box center [1231, 161] width 186 height 23
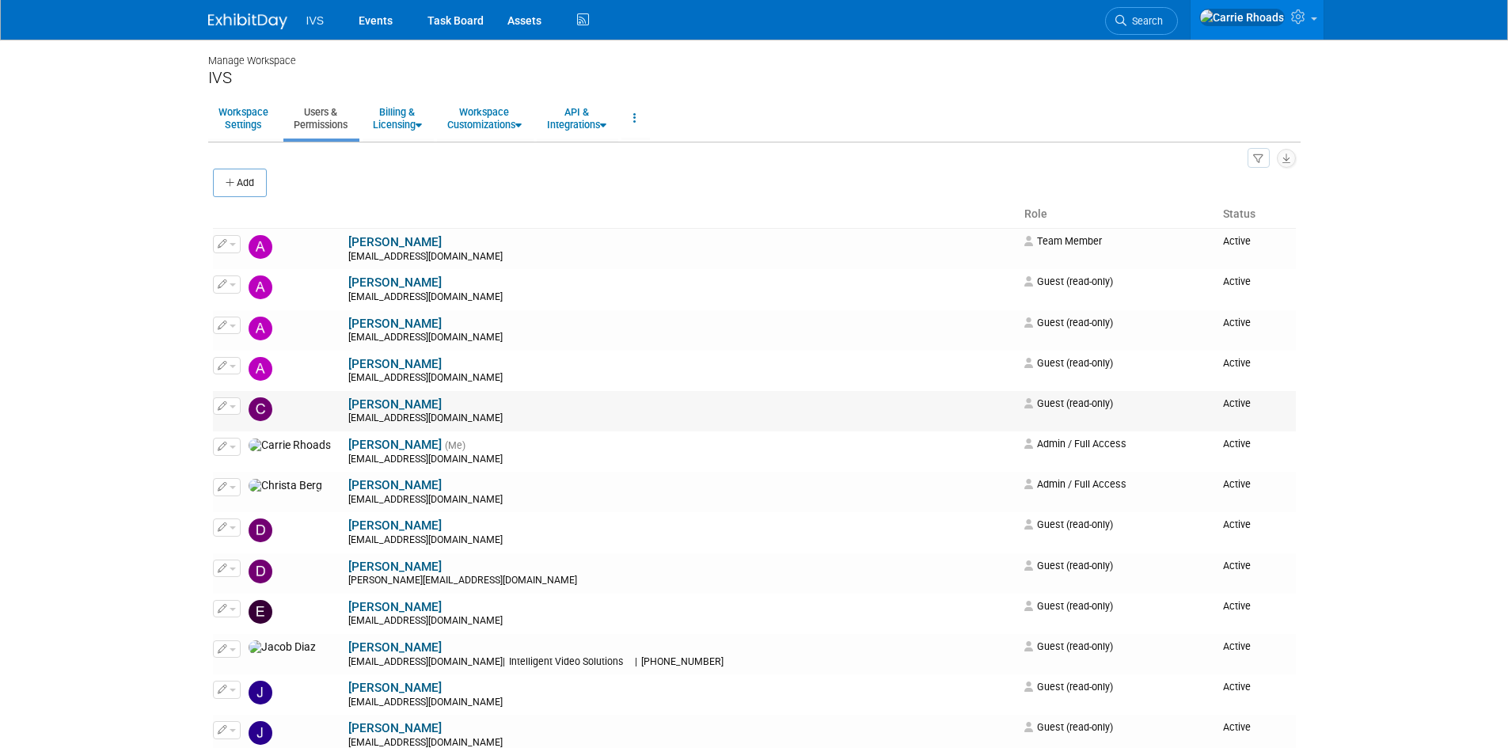
click at [233, 412] on button "button" at bounding box center [227, 406] width 28 height 17
click at [242, 432] on link "Edit" at bounding box center [276, 431] width 125 height 22
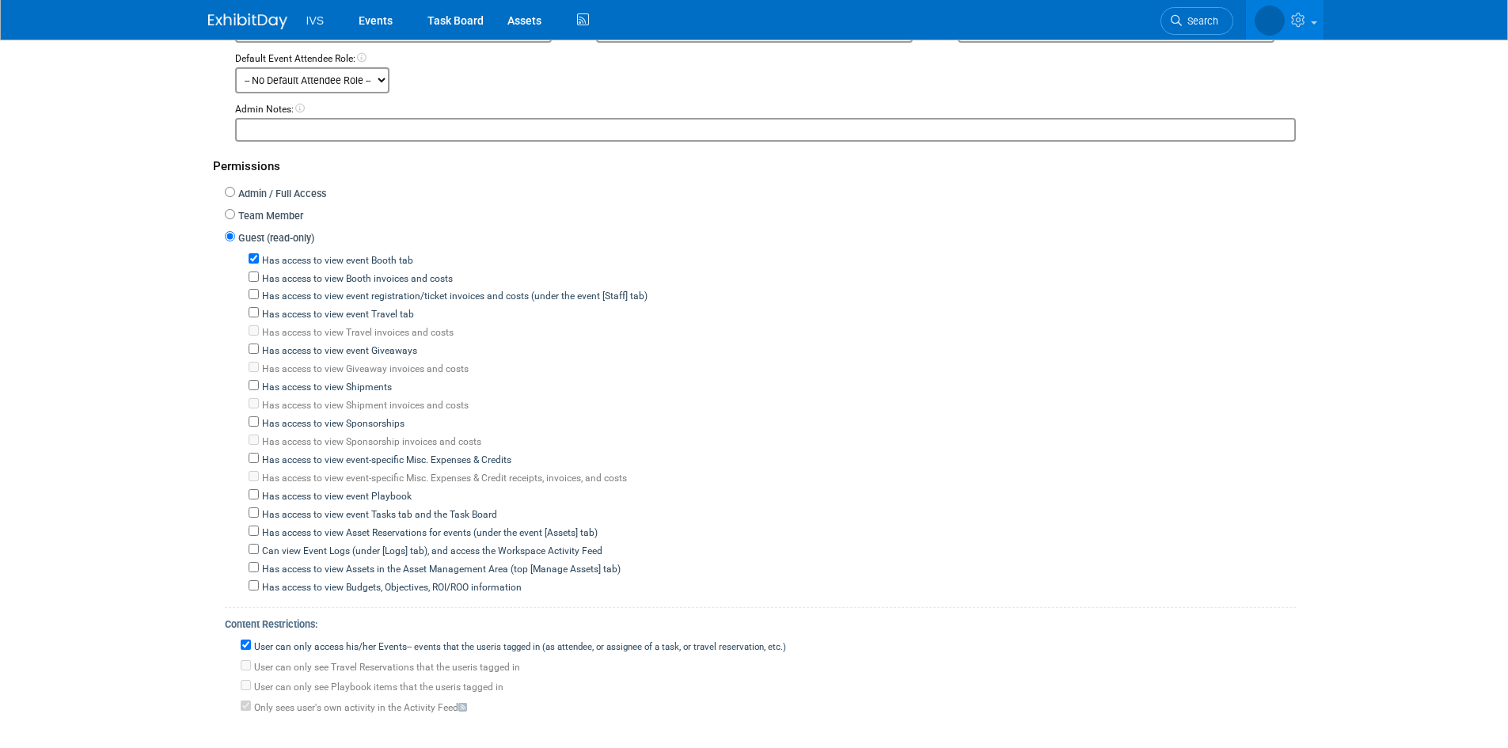
scroll to position [317, 0]
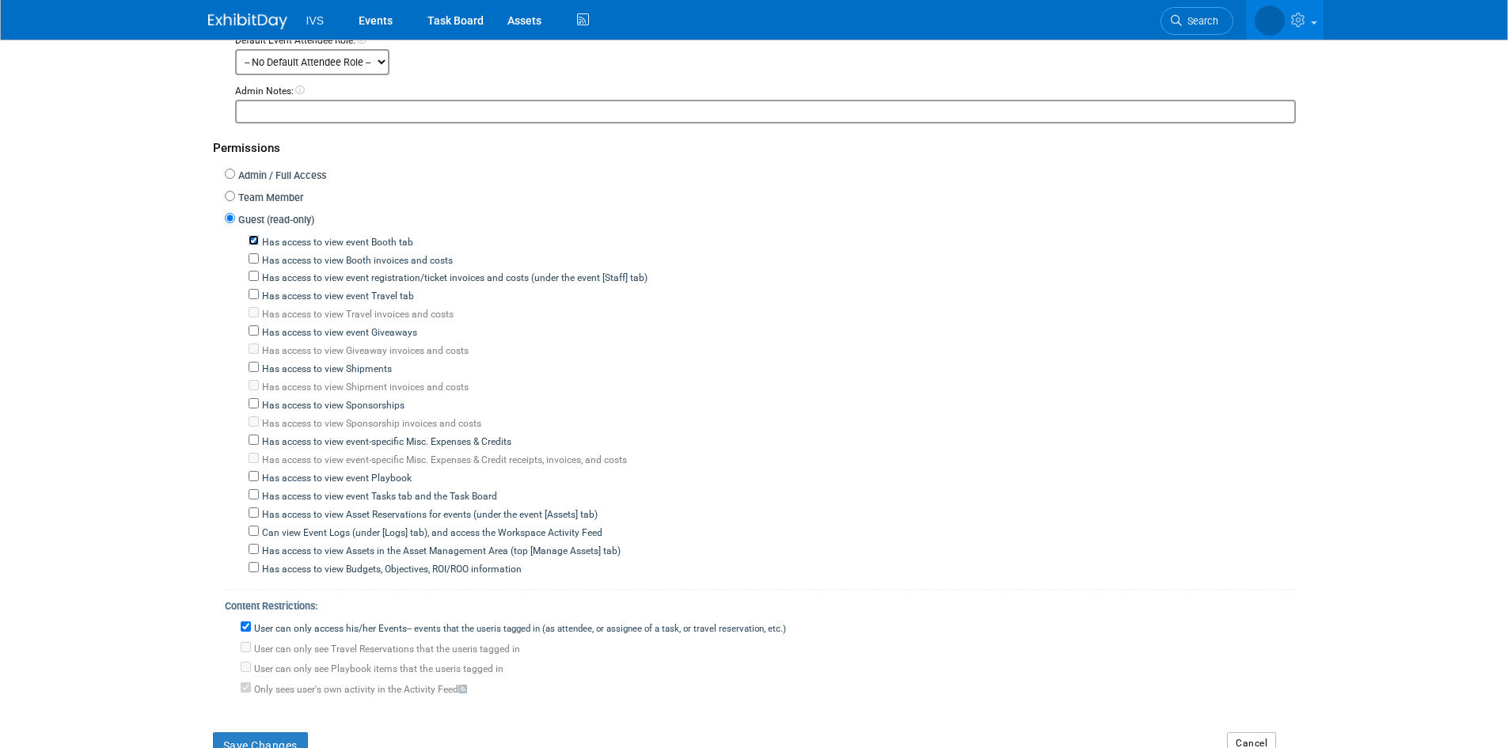
click at [252, 238] on input "Has access to view event Booth tab" at bounding box center [254, 240] width 10 height 10
checkbox input "false"
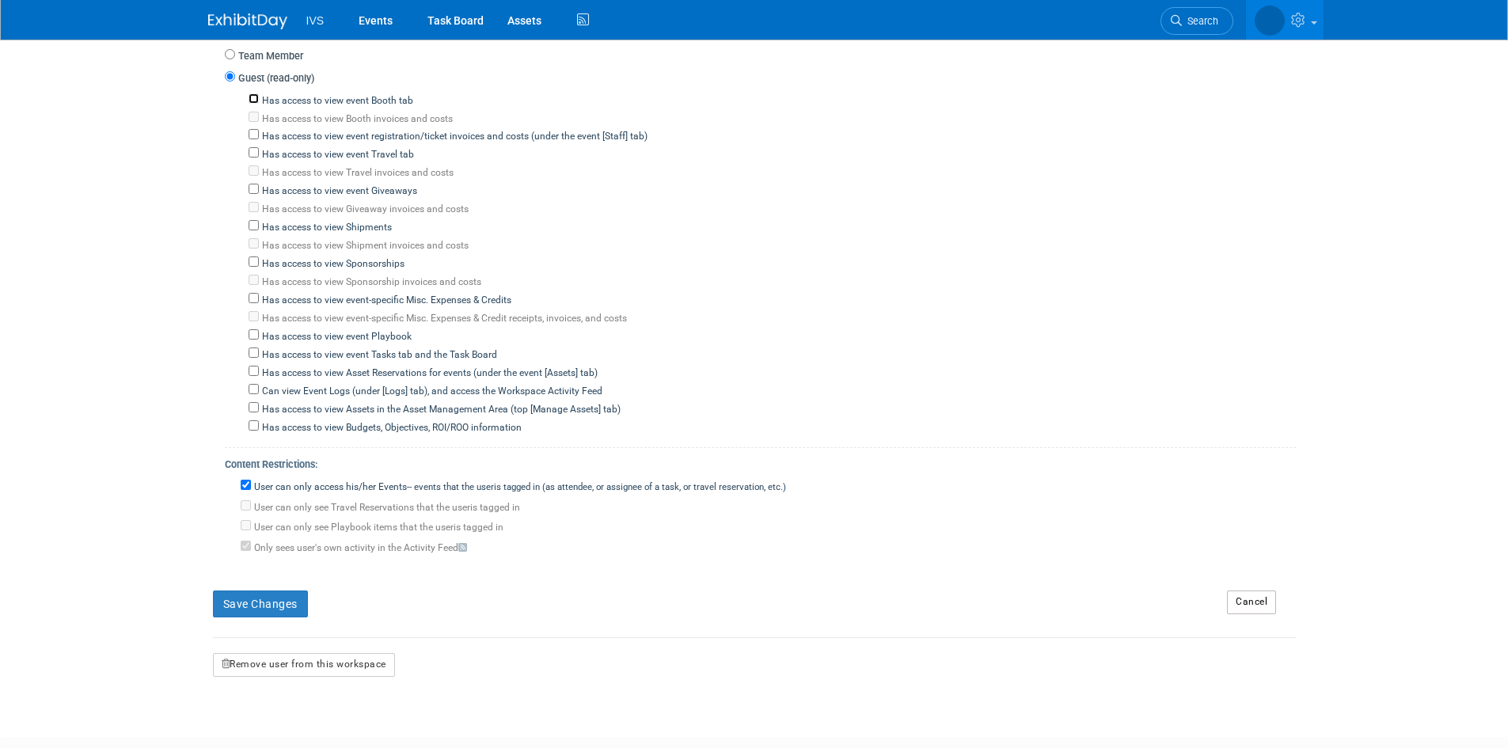
scroll to position [475, 0]
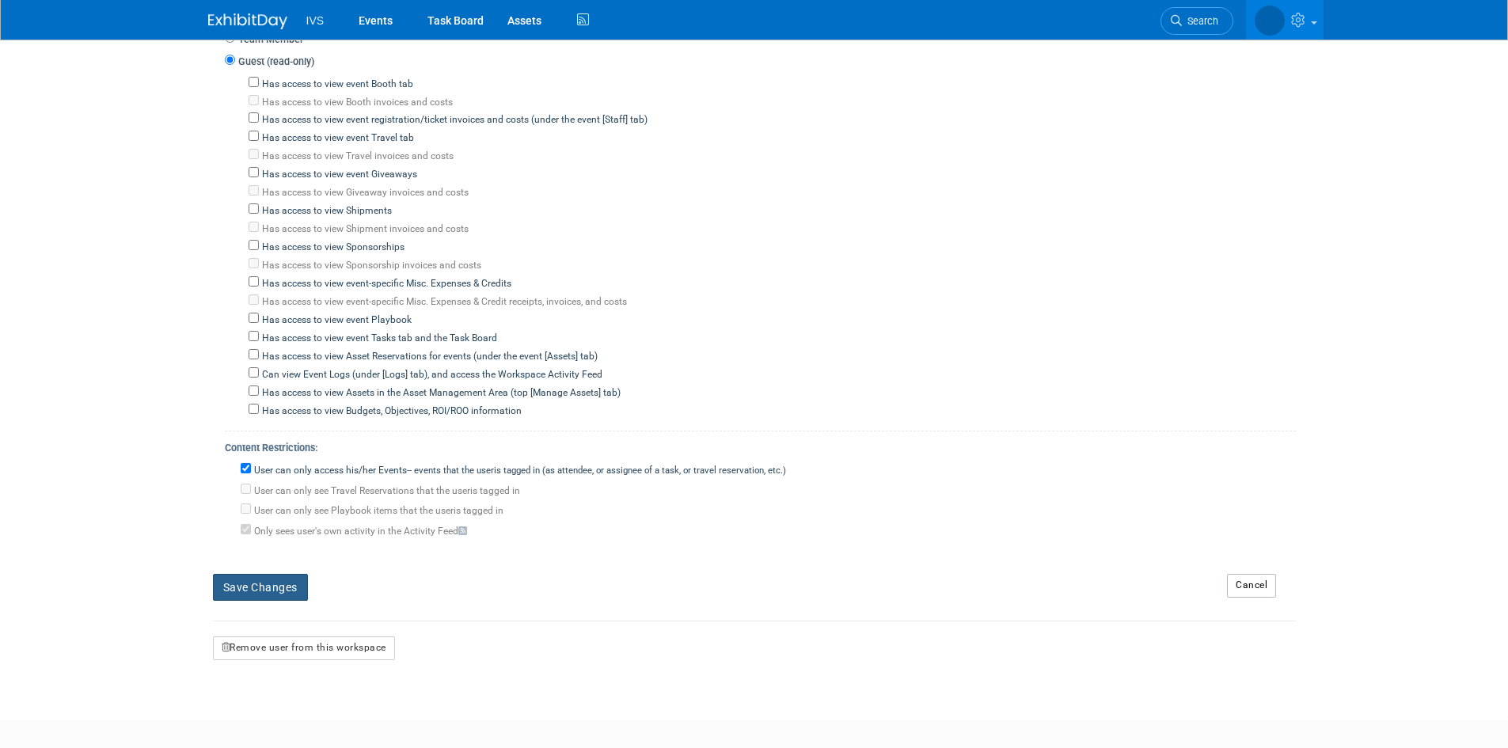
click at [240, 584] on button "Save Changes" at bounding box center [260, 587] width 95 height 27
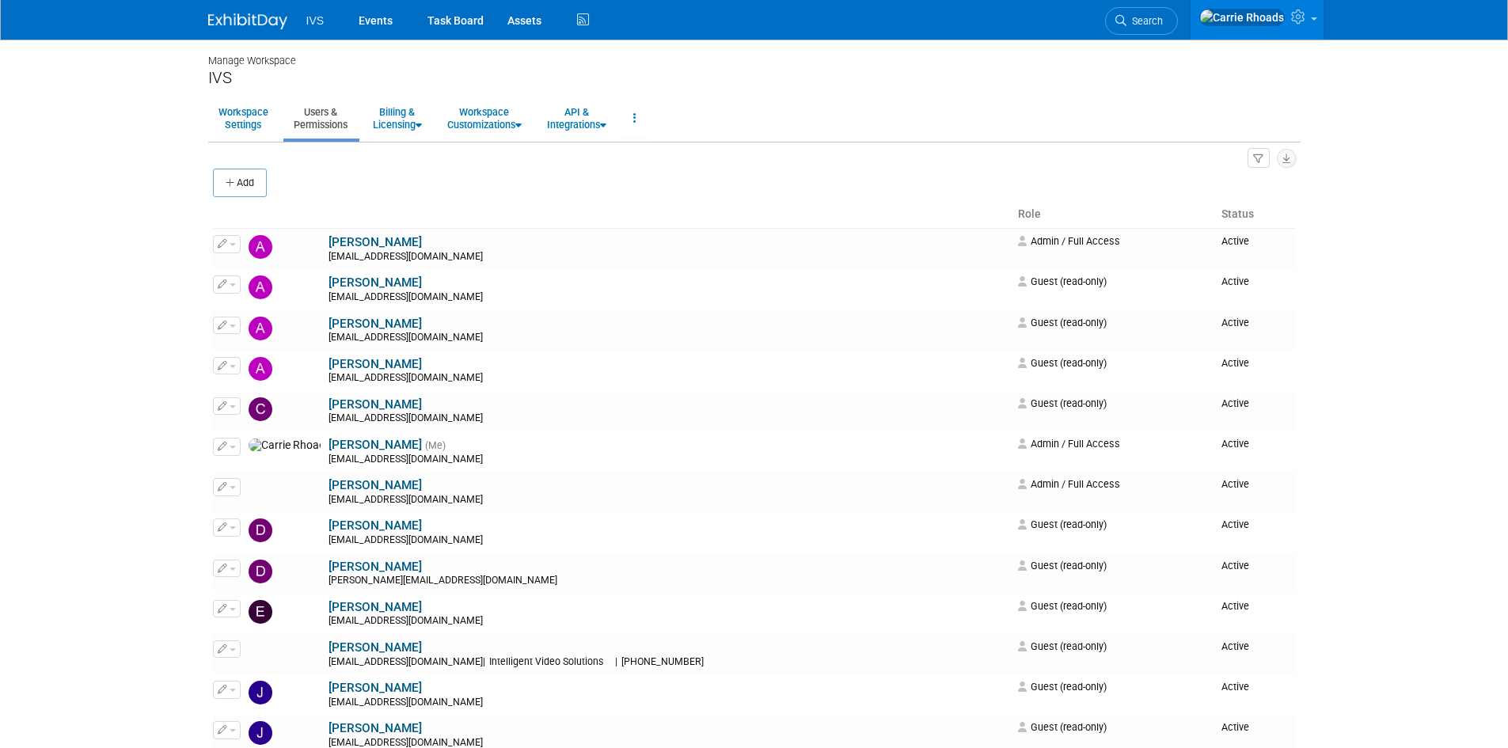
click at [231, 20] on img at bounding box center [247, 21] width 79 height 16
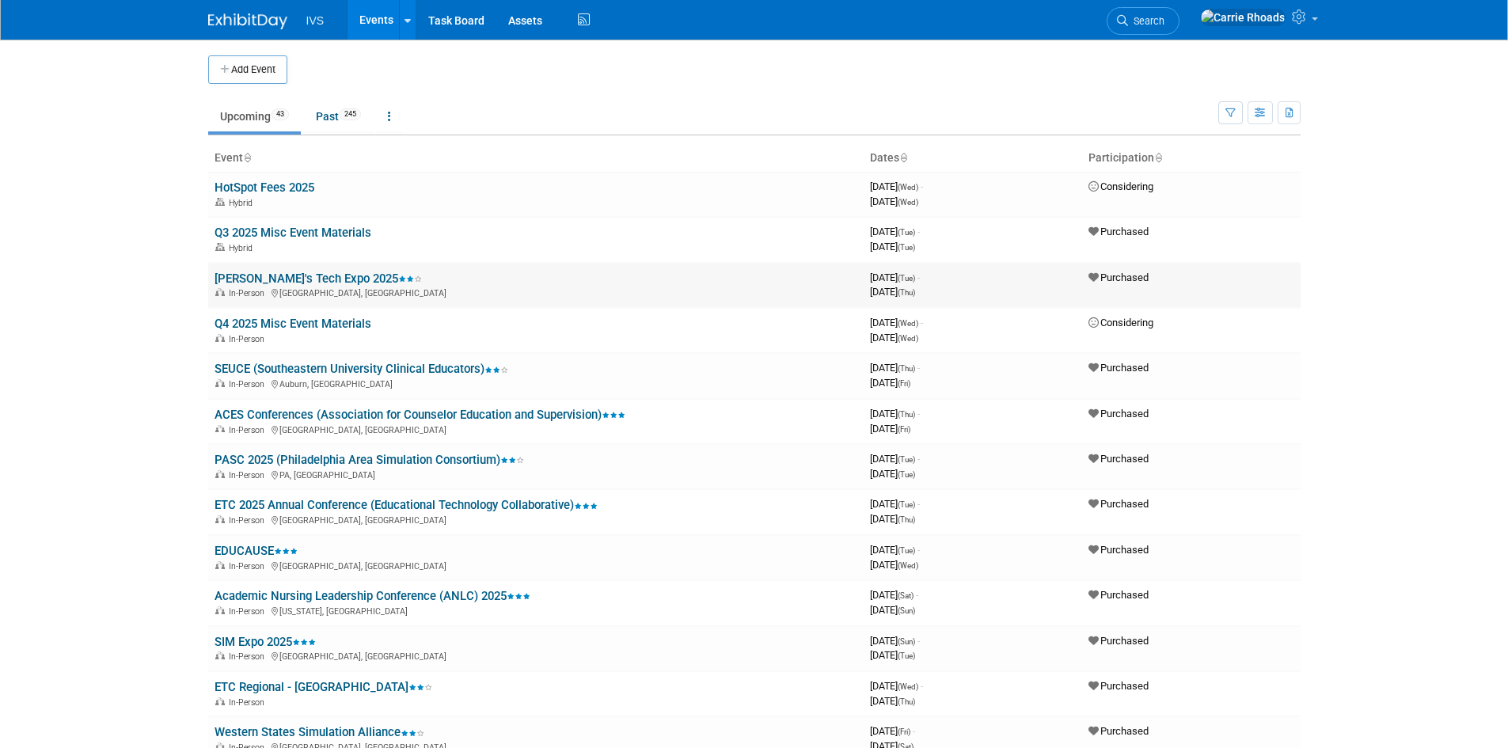
click at [248, 283] on link "[PERSON_NAME]'s Tech Expo 2025" at bounding box center [318, 279] width 207 height 14
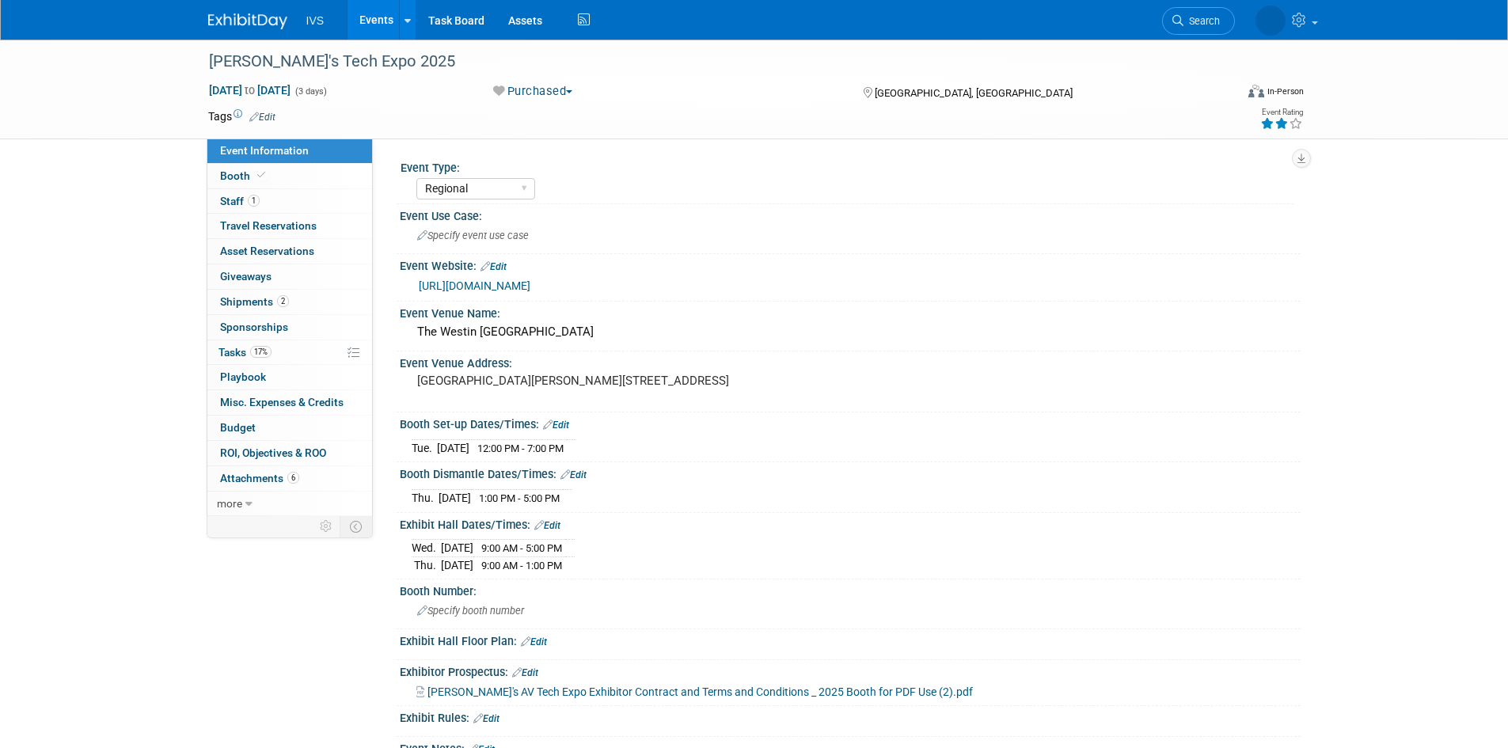
select select "Regional"
click at [242, 13] on link at bounding box center [257, 13] width 98 height 13
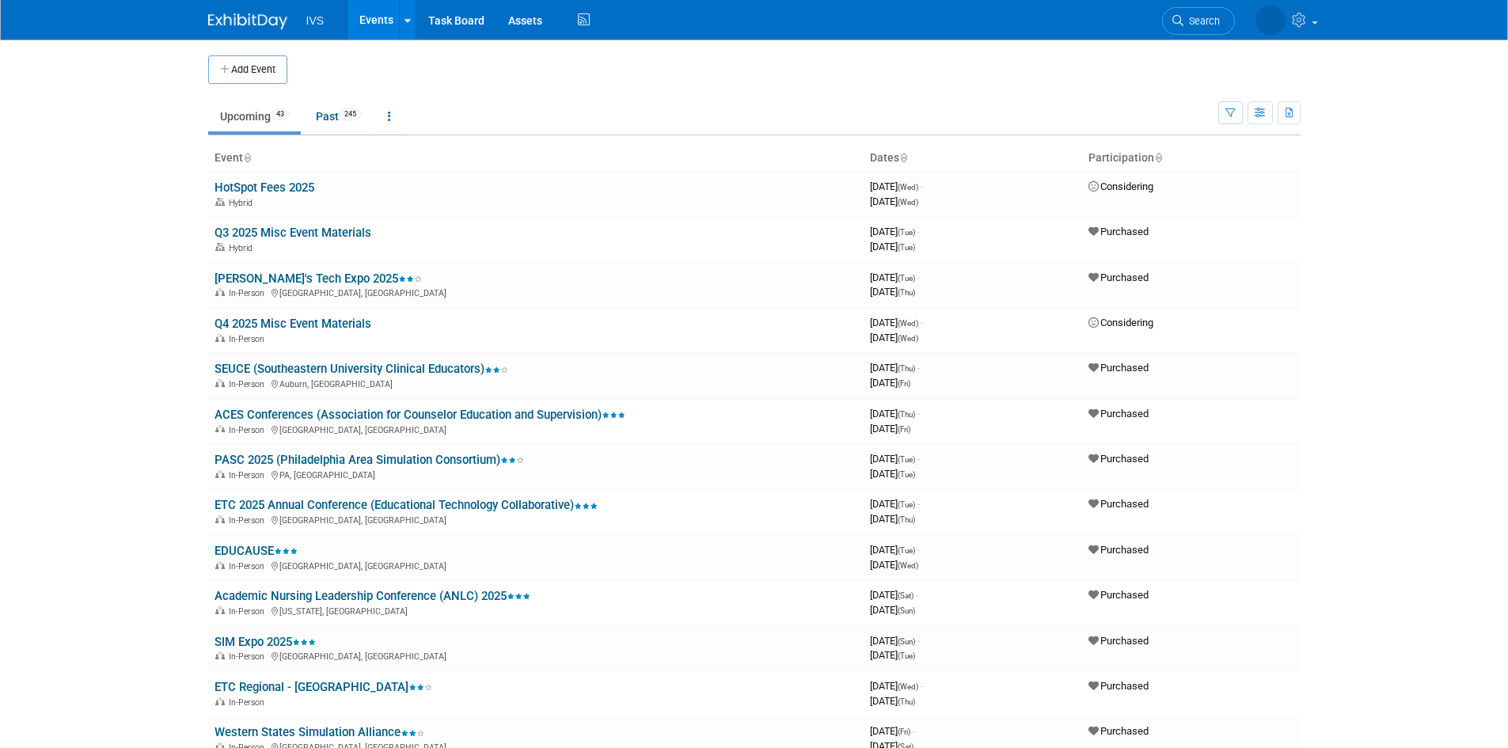
click at [241, 273] on link "[PERSON_NAME]'s Tech Expo 2025" at bounding box center [318, 279] width 207 height 14
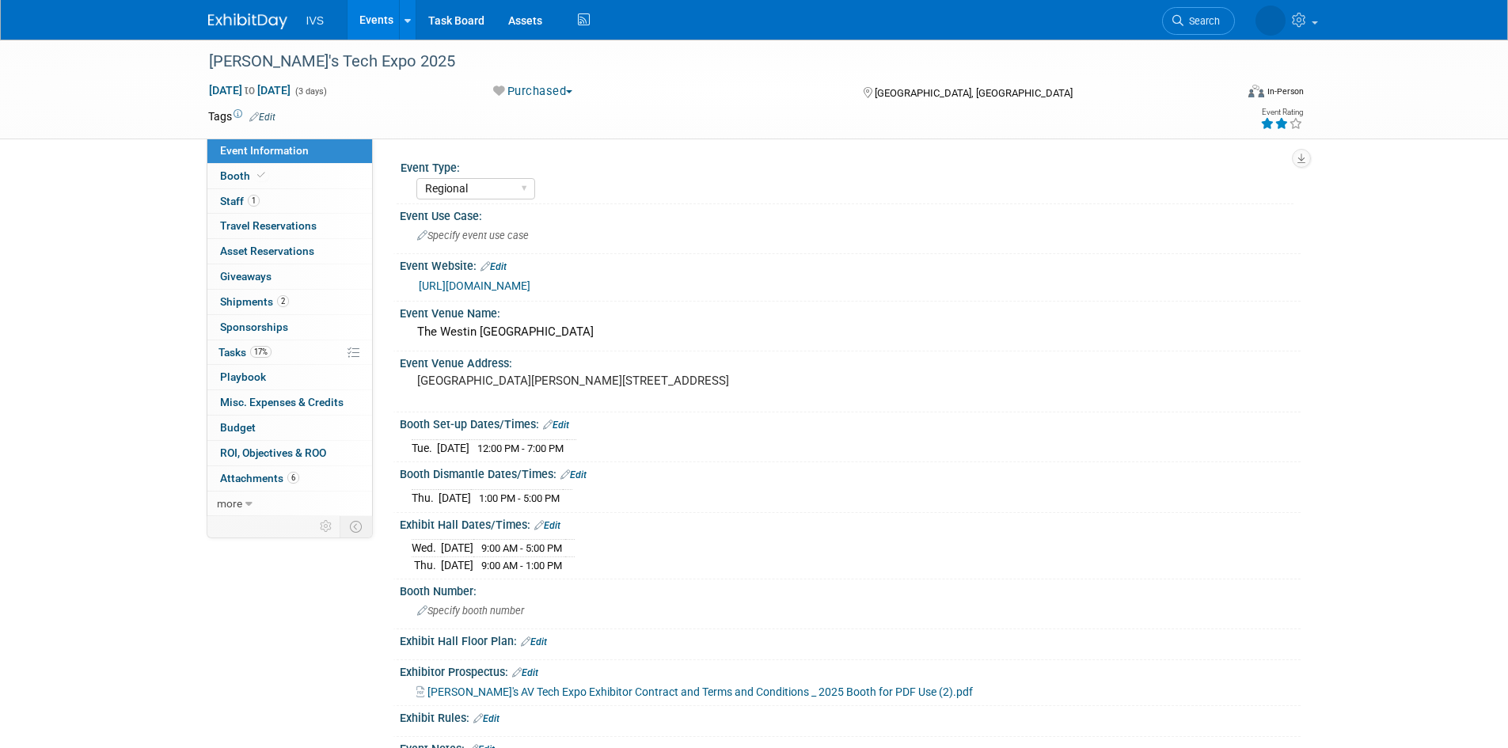
select select "Regional"
click at [428, 67] on div "[PERSON_NAME]'s Tech Expo 2025" at bounding box center [708, 62] width 1008 height 29
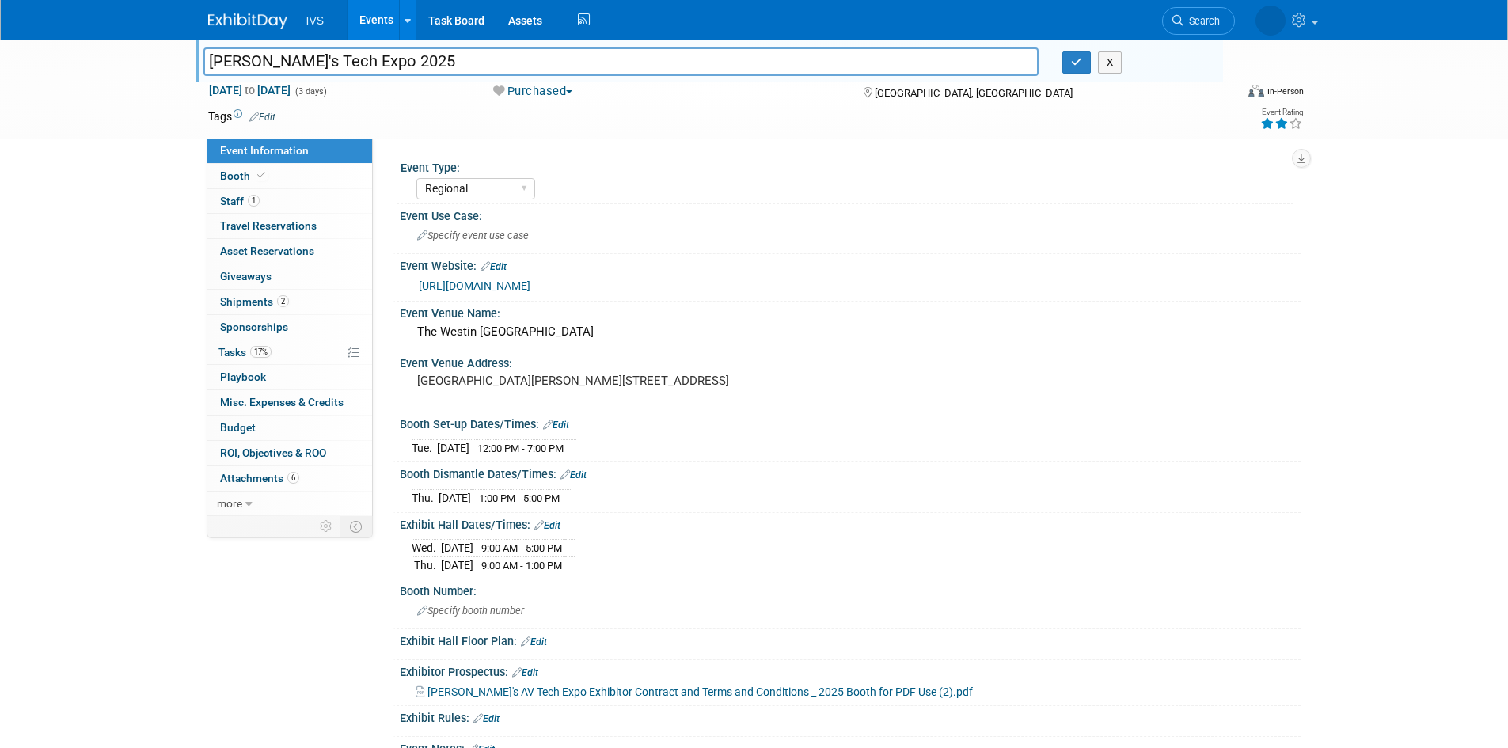
click at [1295, 91] on div "In-Person" at bounding box center [1285, 92] width 37 height 12
click at [1363, 78] on div "Ivan's Tech Expo 2025 Ivan's Tech Expo 2025 X Sep 30, 2025 to Oct 2, 2025 (3 da…" at bounding box center [754, 90] width 1508 height 100
click at [244, 21] on img at bounding box center [247, 21] width 79 height 16
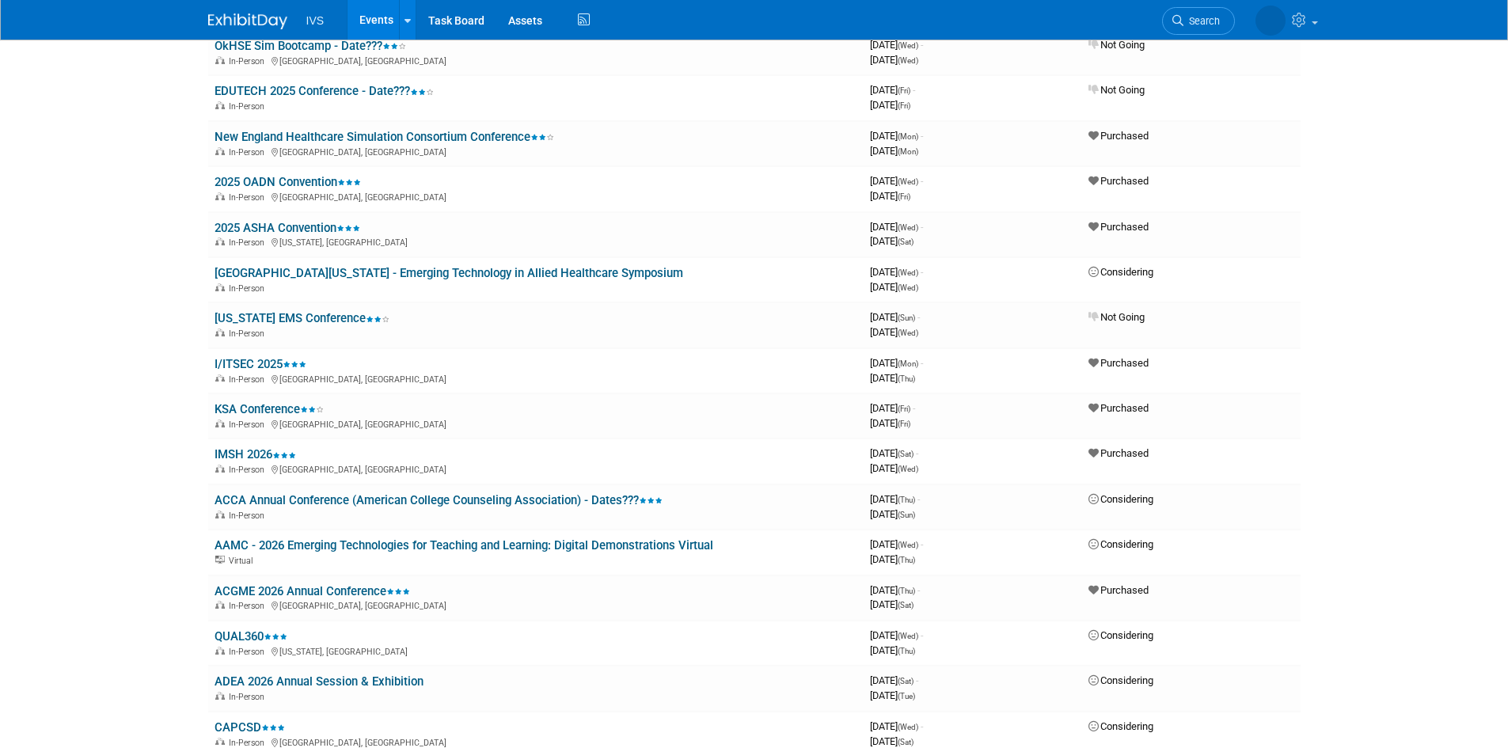
scroll to position [792, 0]
